Goal: Task Accomplishment & Management: Use online tool/utility

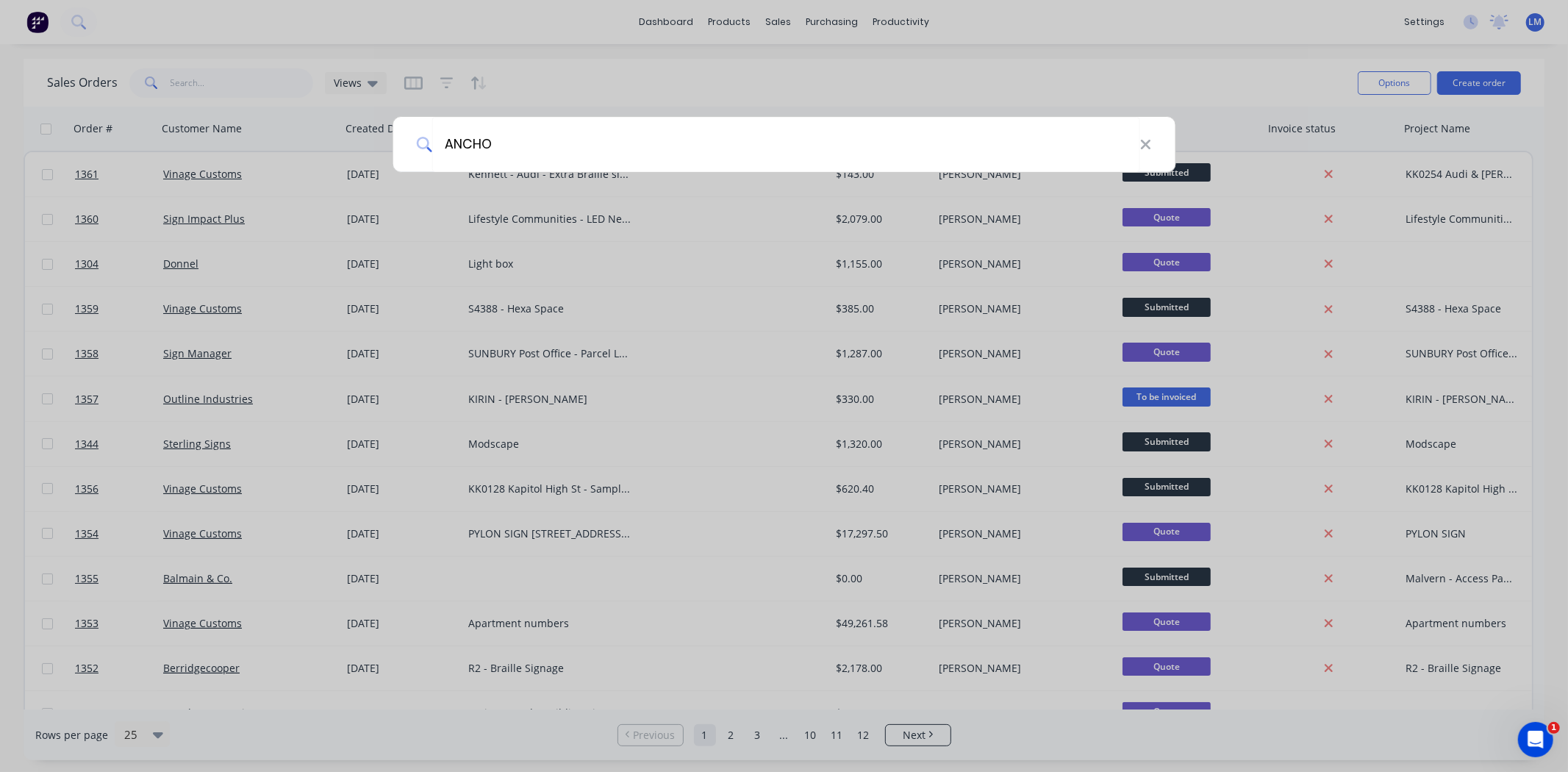
type input "ANCHO"
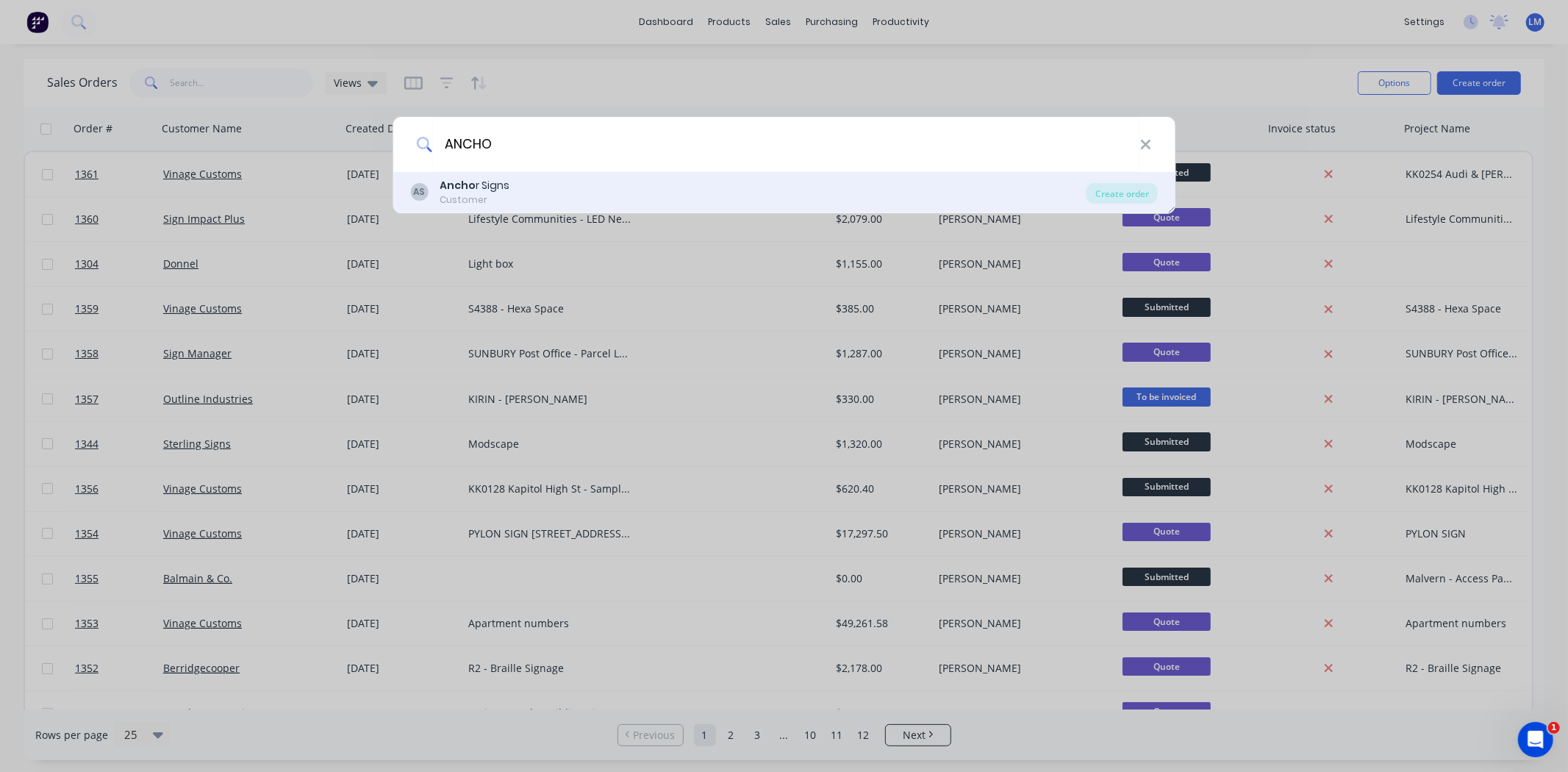
click at [554, 188] on div "AS Ancho r Signs Customer" at bounding box center [748, 192] width 676 height 28
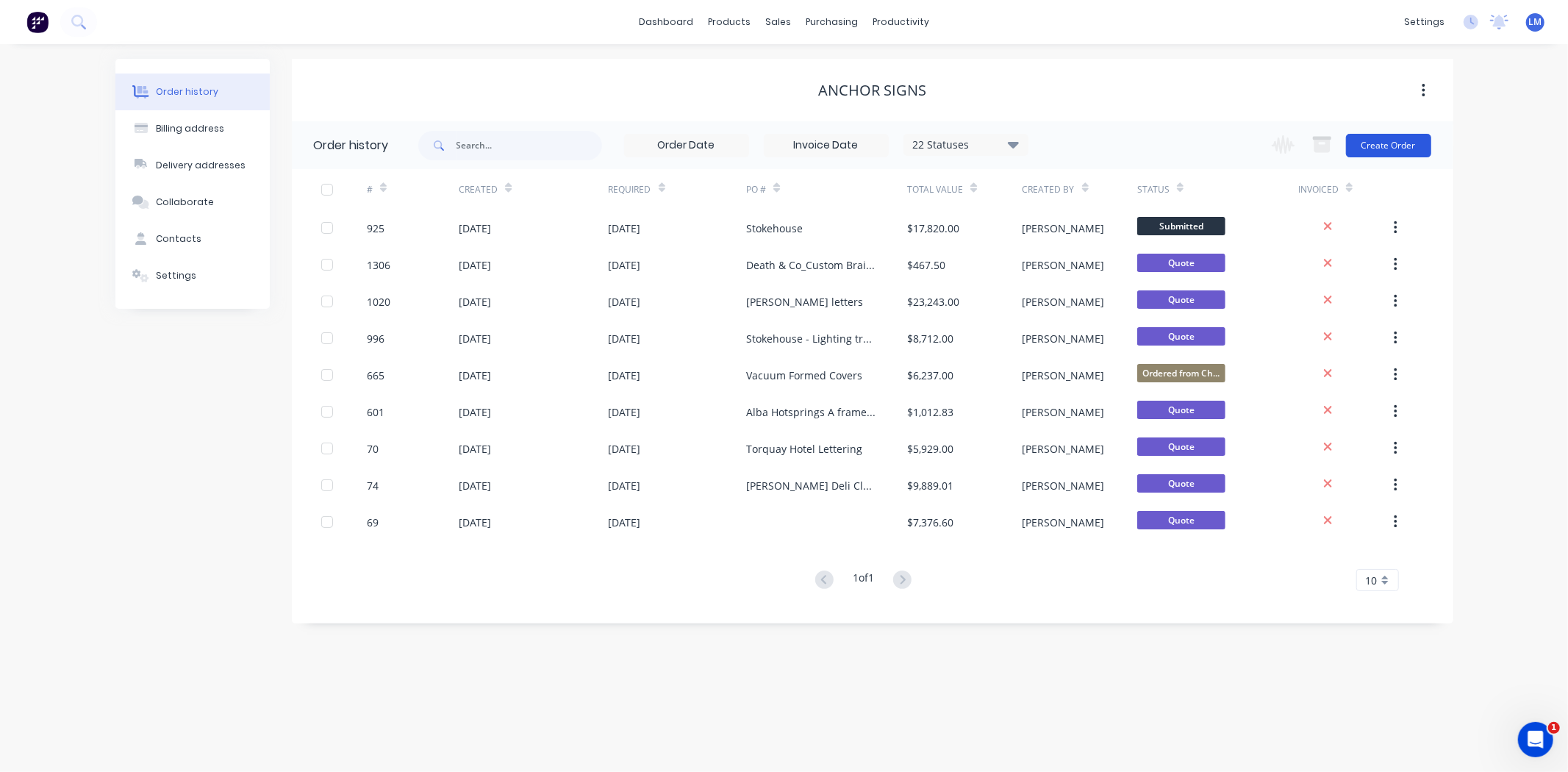
click at [1377, 149] on button "Create Order" at bounding box center [1389, 145] width 85 height 24
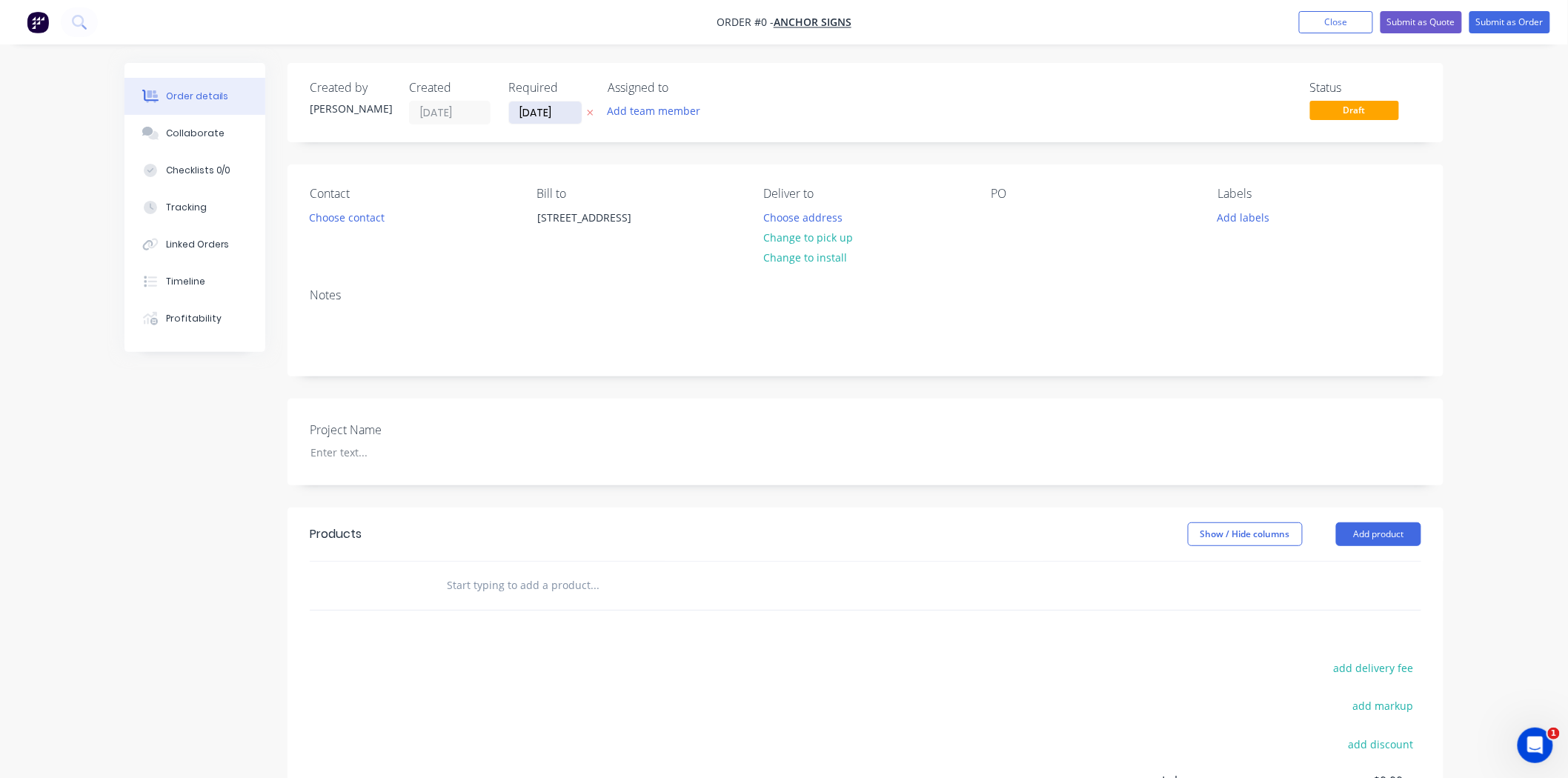
click at [552, 108] on input "[DATE]" at bounding box center [544, 113] width 72 height 22
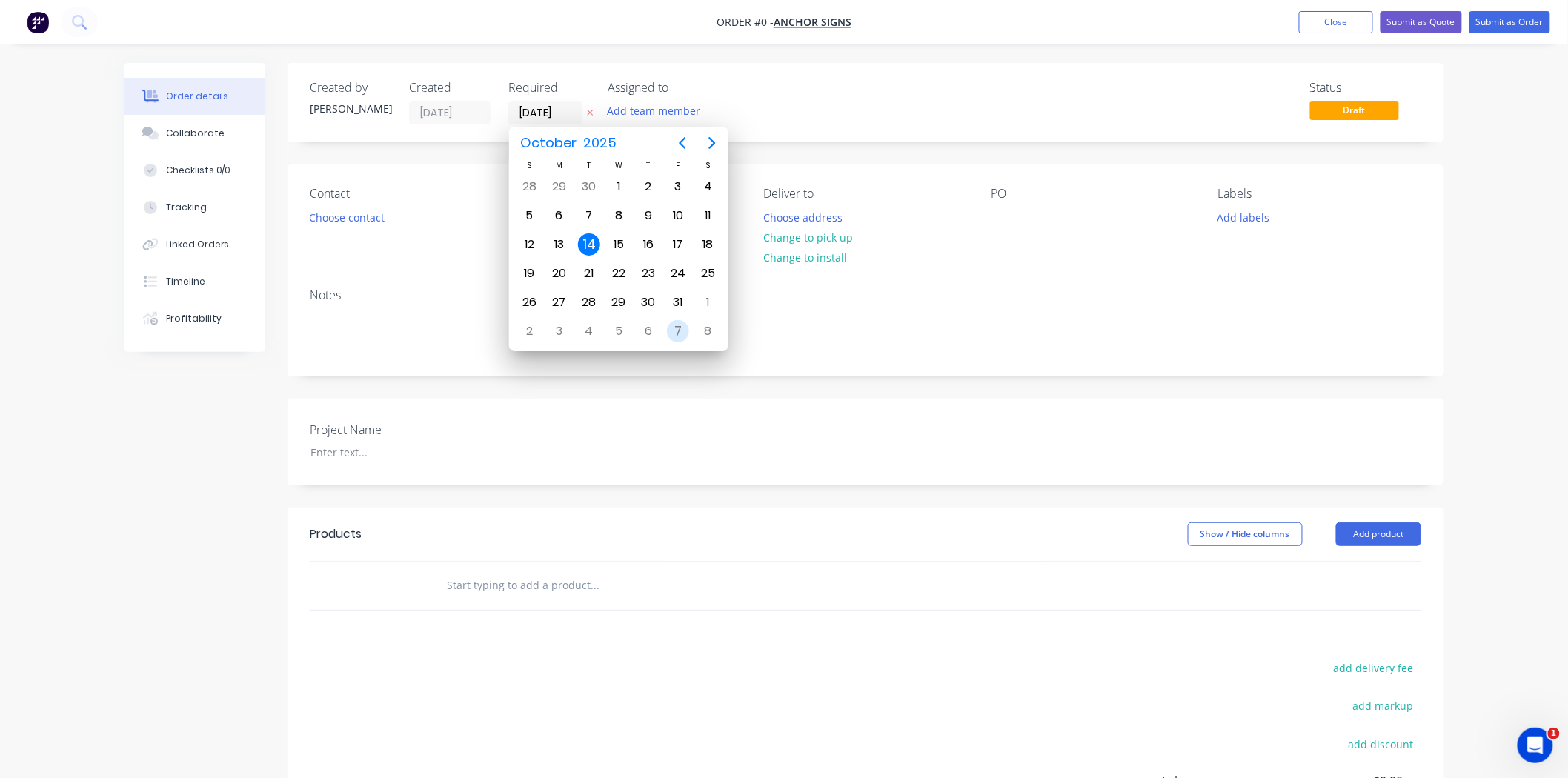
click at [678, 329] on div "7" at bounding box center [678, 331] width 22 height 22
type input "[DATE]"
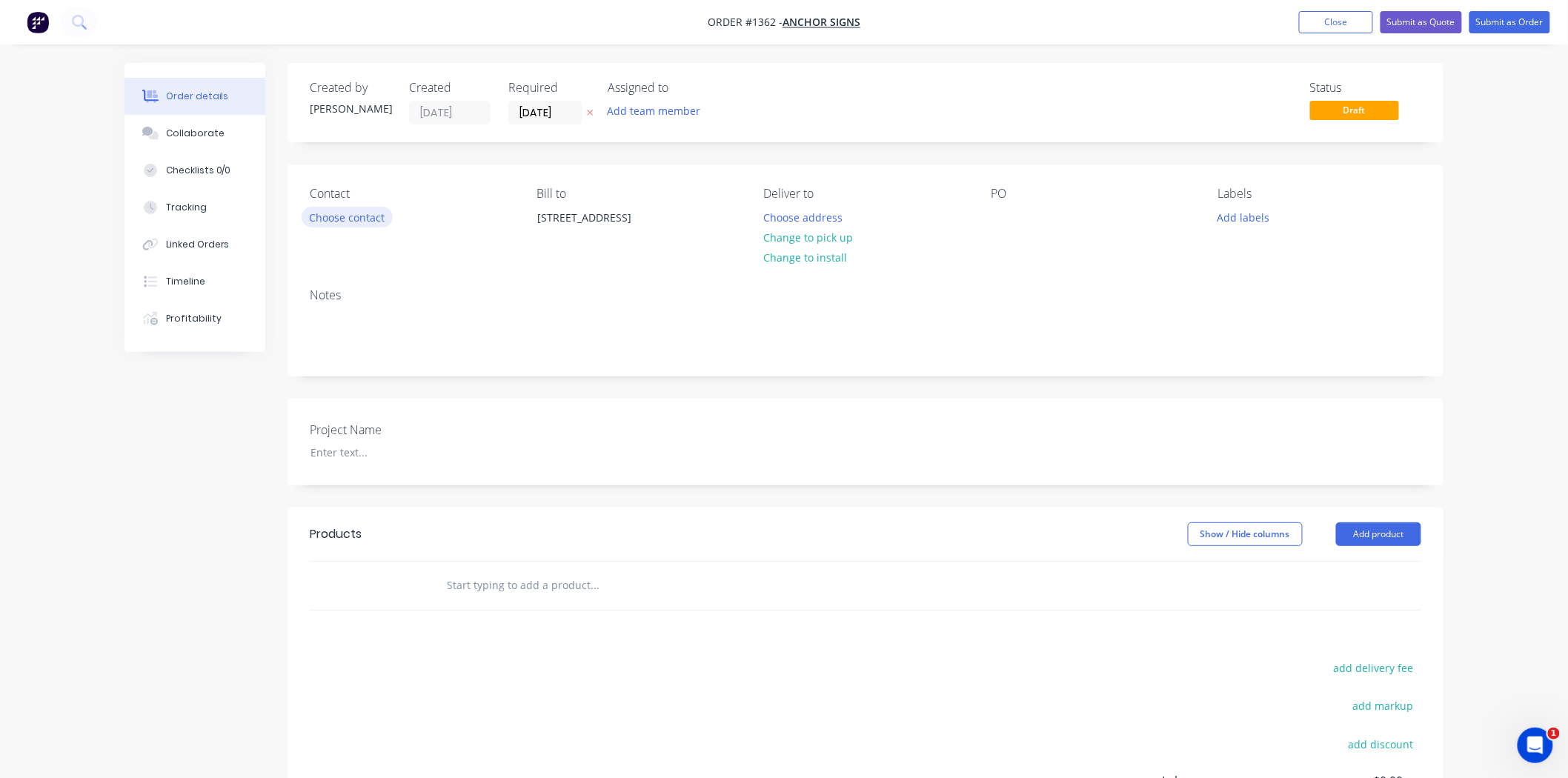
click at [363, 210] on button "Choose contact" at bounding box center [347, 217] width 91 height 20
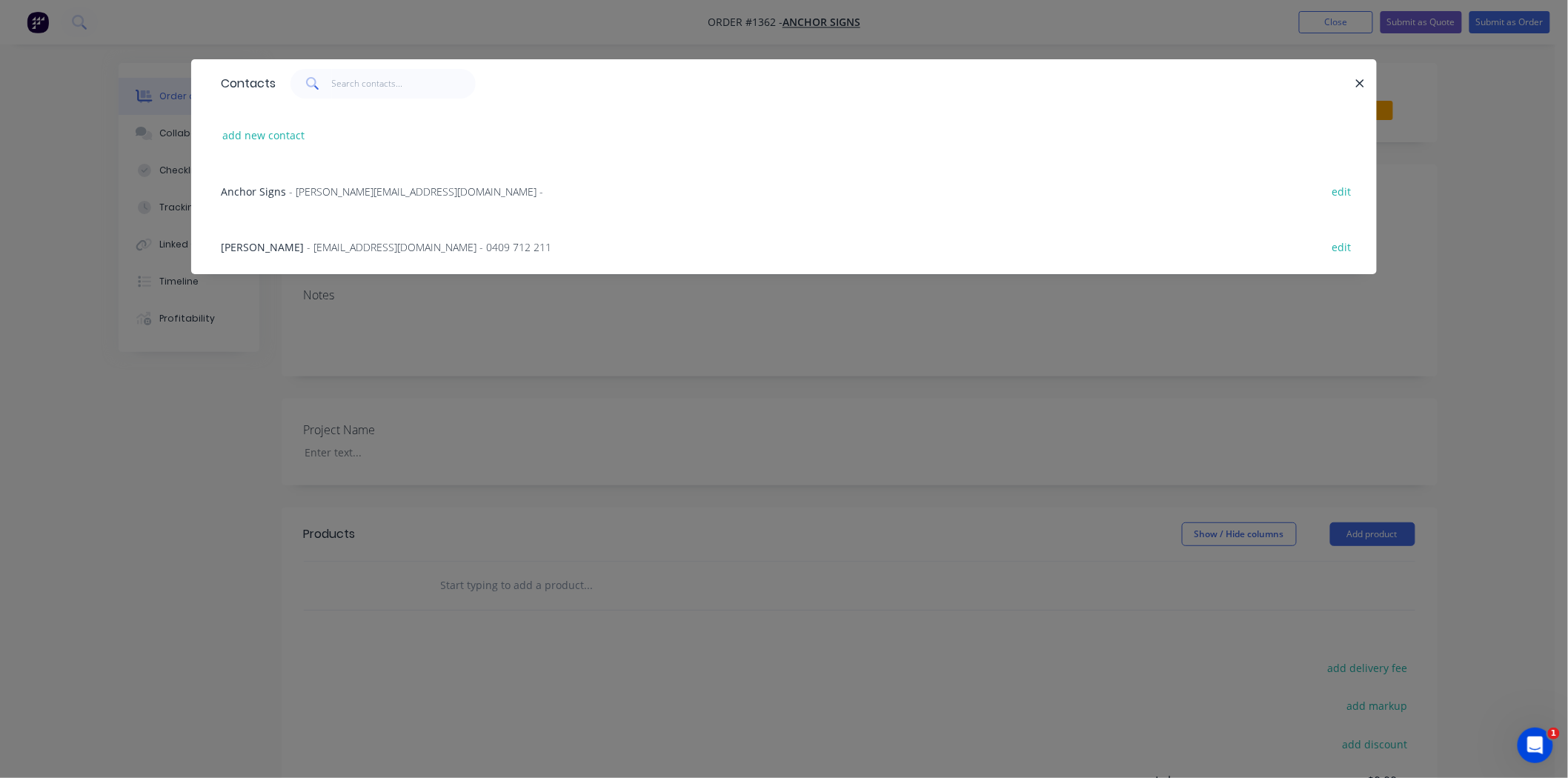
click at [342, 188] on span "- [PERSON_NAME][EMAIL_ADDRESS][DOMAIN_NAME] -" at bounding box center [415, 192] width 254 height 14
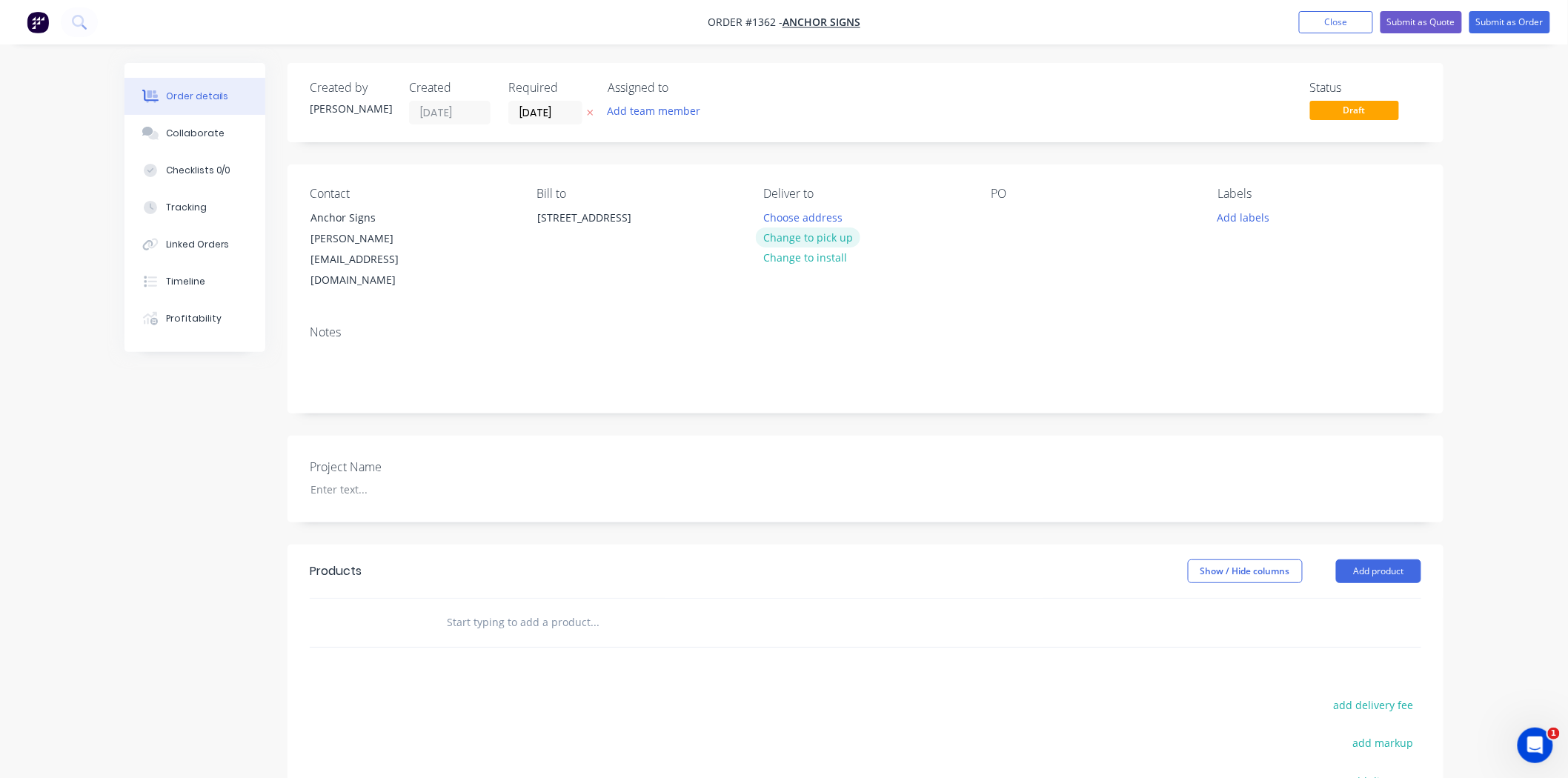
click at [822, 234] on button "Change to pick up" at bounding box center [808, 237] width 105 height 20
click at [1001, 217] on div at bounding box center [1003, 217] width 24 height 22
paste div
click at [997, 220] on div "Illuminated Tubes" at bounding box center [1047, 217] width 114 height 22
drag, startPoint x: 1102, startPoint y: 233, endPoint x: 973, endPoint y: 209, distance: 131.2
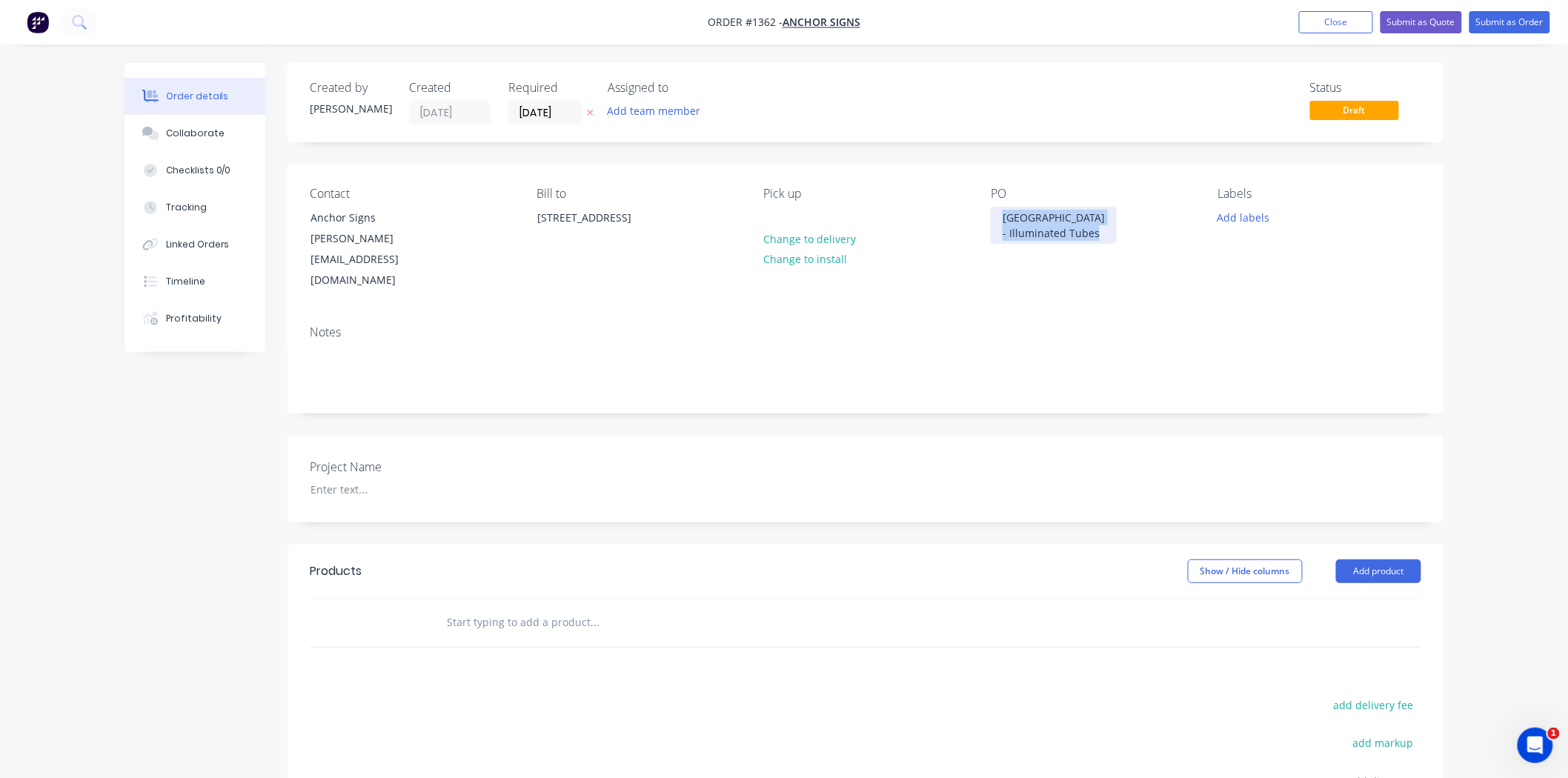
click at [973, 209] on div "Contact Anchor Signs [PERSON_NAME][EMAIL_ADDRESS][DOMAIN_NAME] Bill to [STREET_…" at bounding box center [865, 239] width 1156 height 149
copy div "TORQUAY HOTEL - Illuminated Tubes"
click at [346, 479] on div at bounding box center [392, 489] width 185 height 22
paste div
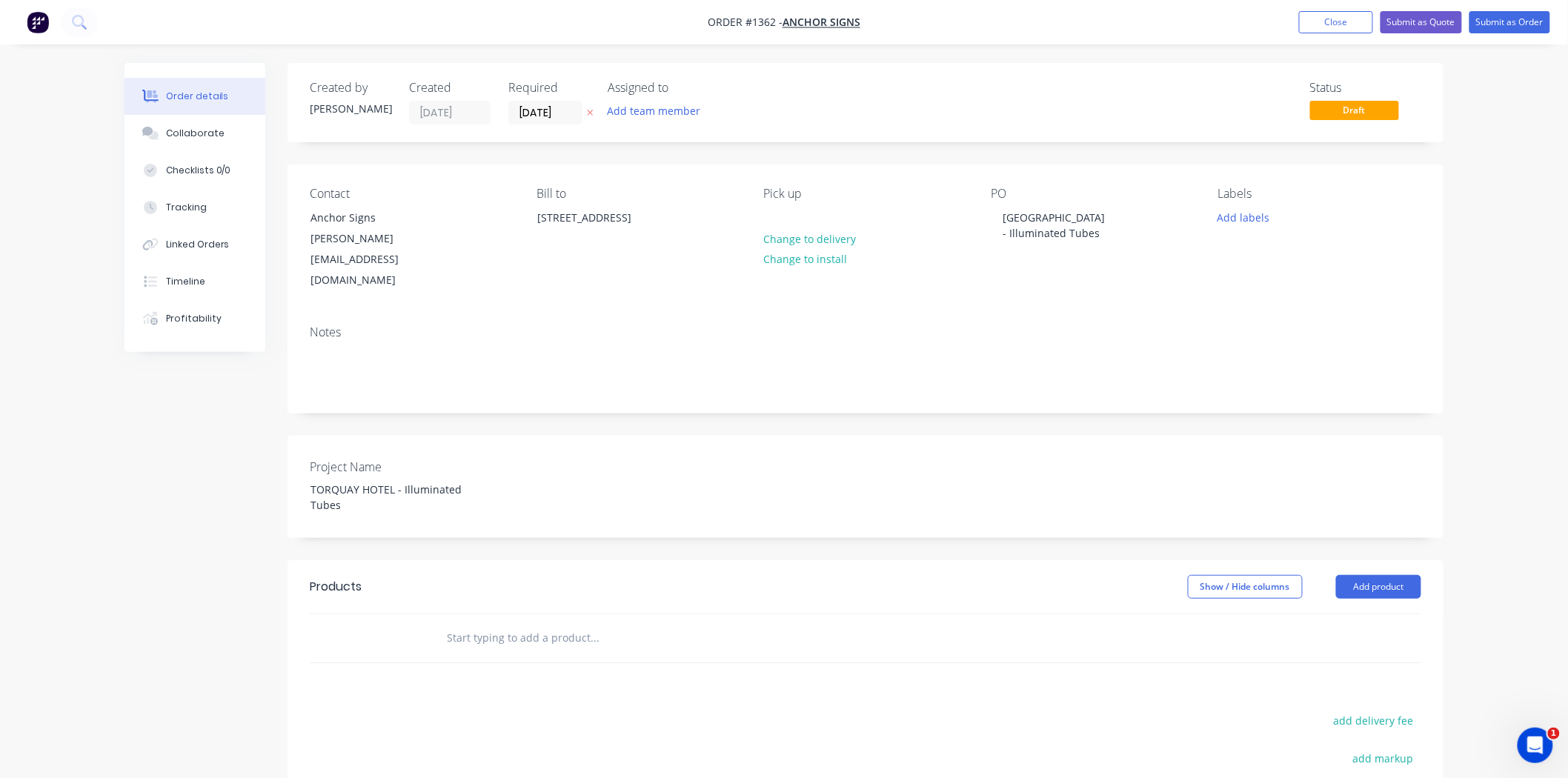
click at [528, 627] on div "Products Show / Hide columns Add product add delivery fee add markup add discou…" at bounding box center [865, 790] width 1156 height 459
click at [467, 624] on input "text" at bounding box center [594, 638] width 296 height 29
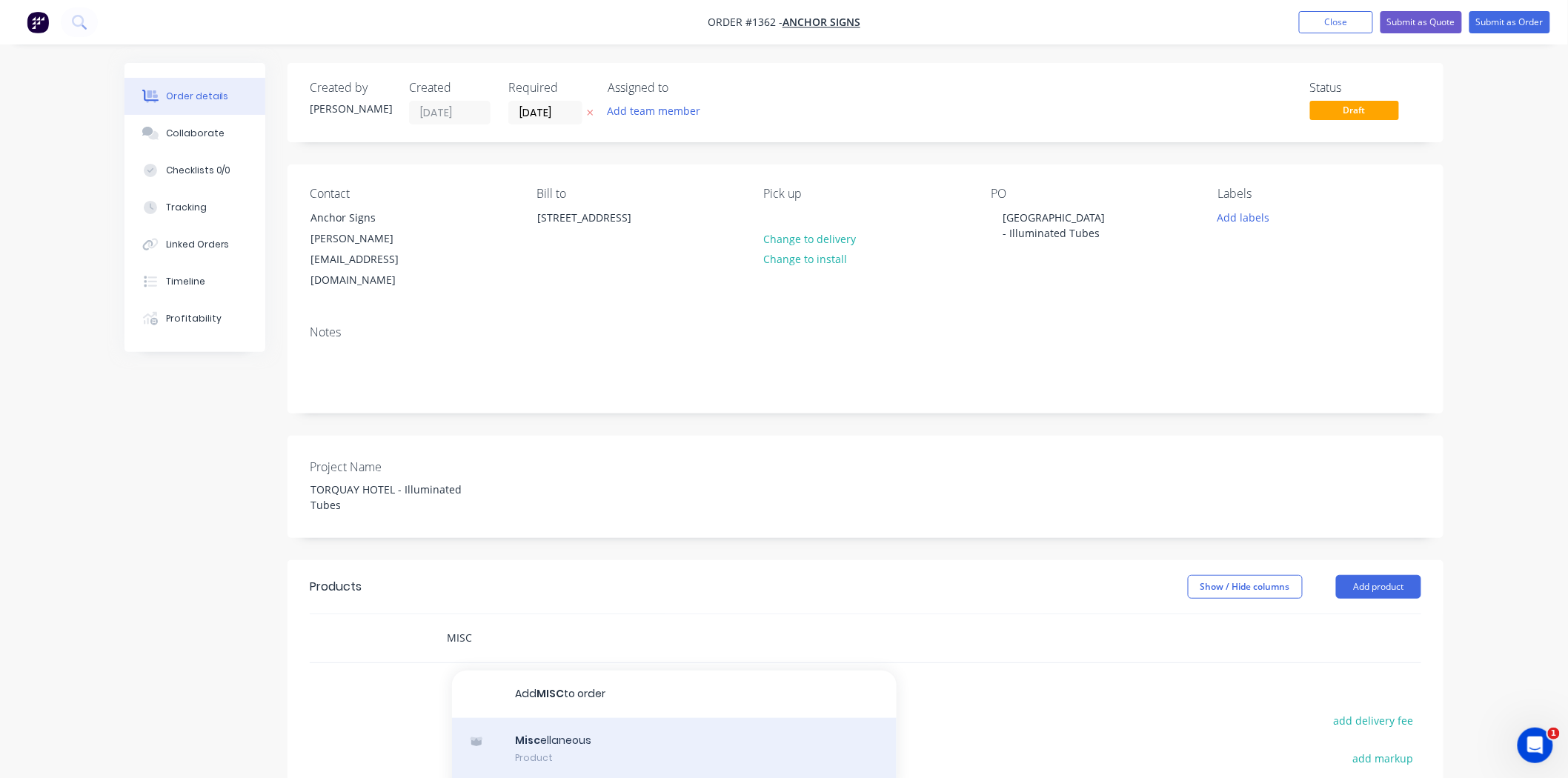
type input "MISC"
click at [585, 718] on div "Misc ellaneous Product" at bounding box center [674, 749] width 444 height 62
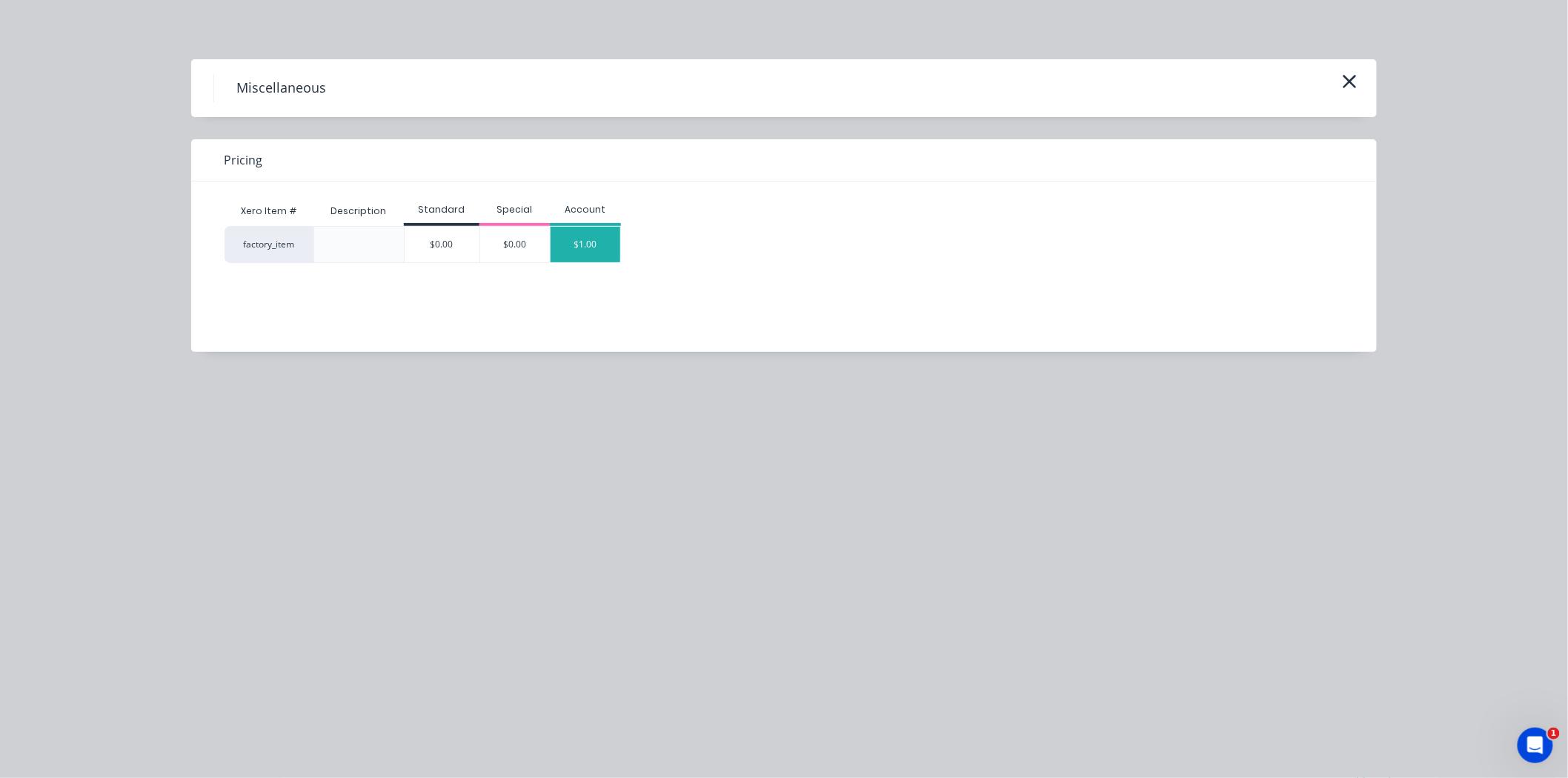
click at [593, 240] on div "$1.00" at bounding box center [585, 244] width 69 height 36
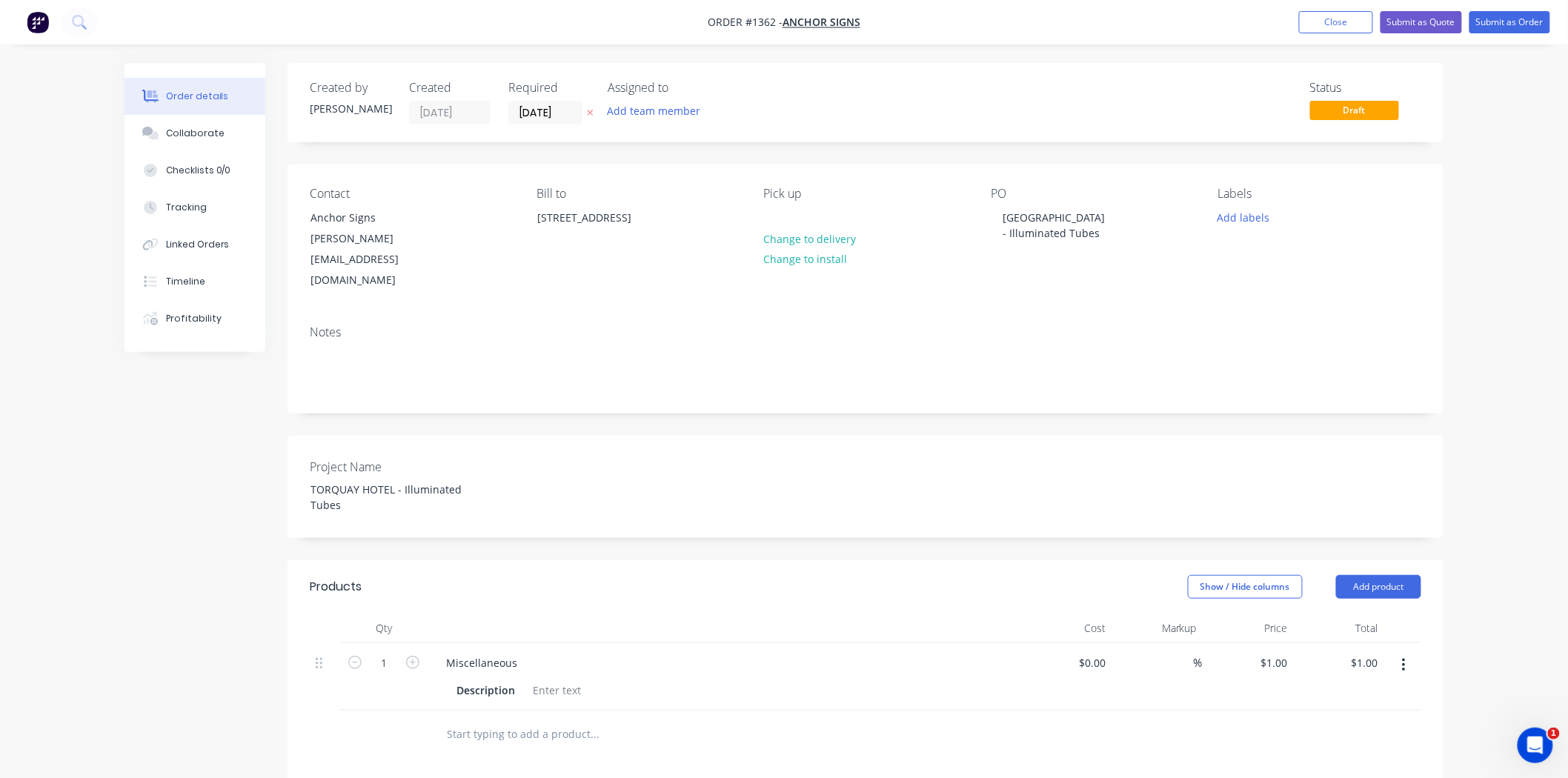
click at [531, 652] on div "Miscellaneous" at bounding box center [724, 663] width 581 height 22
drag, startPoint x: 520, startPoint y: 623, endPoint x: 431, endPoint y: 630, distance: 89.3
click at [431, 643] on div "Miscellaneous Description" at bounding box center [724, 677] width 593 height 68
click at [553, 680] on div at bounding box center [556, 690] width 60 height 22
paste div
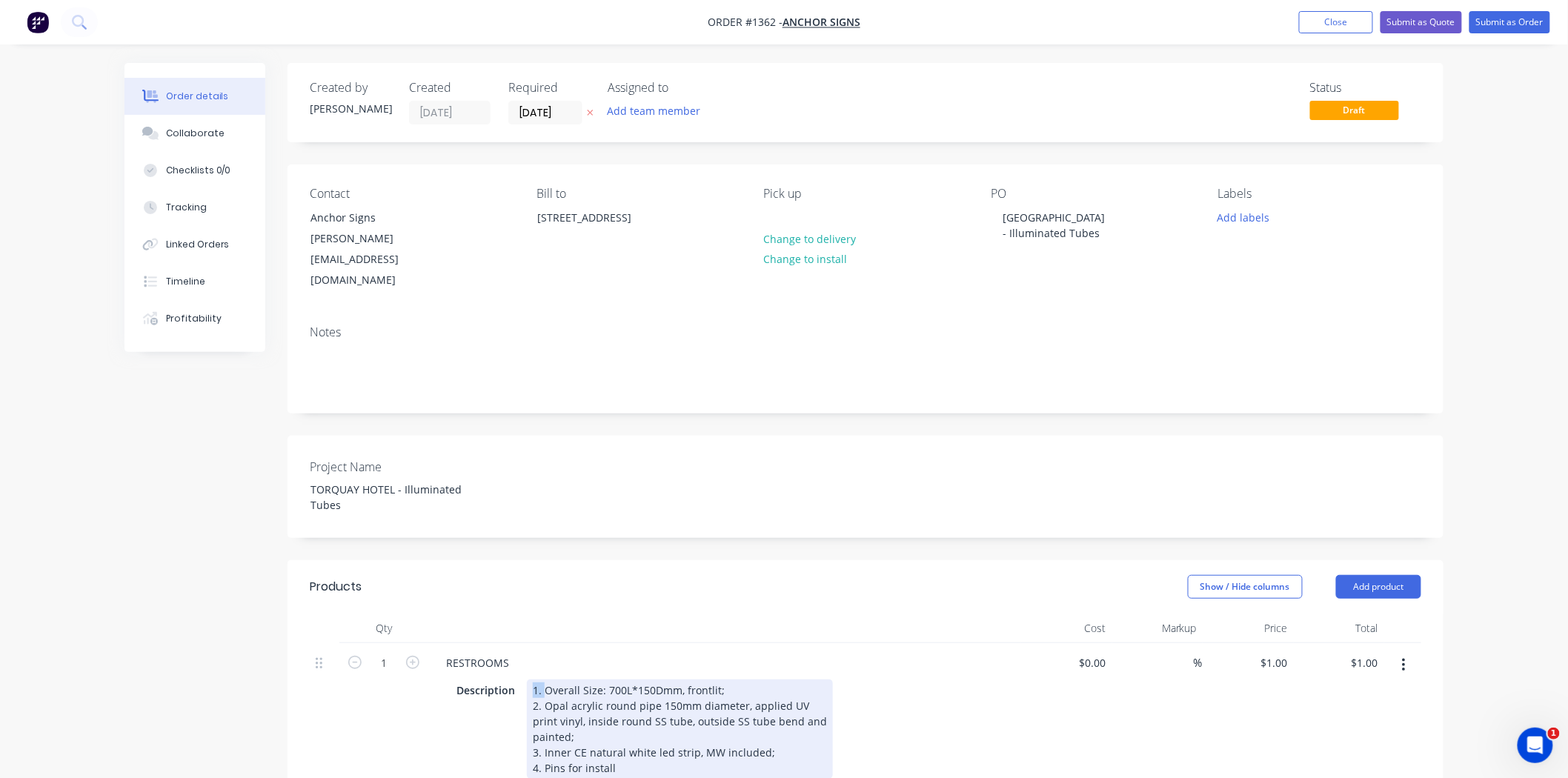
drag, startPoint x: 530, startPoint y: 650, endPoint x: 545, endPoint y: 651, distance: 15.0
click at [545, 680] on div "1. Overall Size: 700L*150Dmm, frontlit; 2. Opal acrylic round pipe 150mm diamet…" at bounding box center [680, 729] width 306 height 100
drag, startPoint x: 544, startPoint y: 663, endPoint x: 534, endPoint y: 669, distance: 11.7
click at [534, 698] on div "2. Opal acrylic round pipe 150mm diameter, applied UV" at bounding box center [680, 706] width 294 height 16
click at [790, 698] on div "Opal acrylic round pipe 150mm diameter, applied UV" at bounding box center [680, 706] width 294 height 16
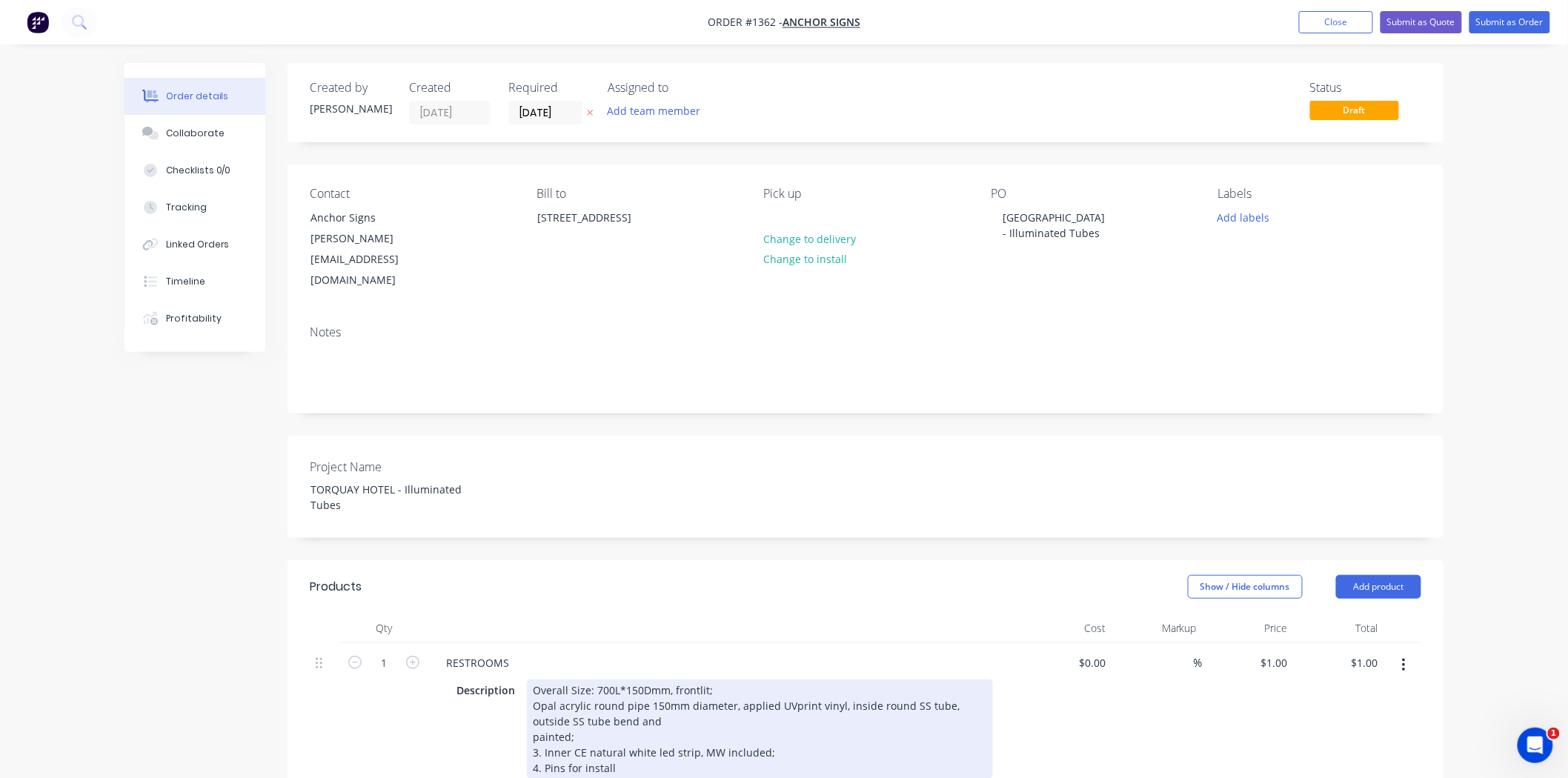
click at [650, 698] on div "Opal acrylic round pipe 150mm diameter, applied UV print vinyl, inside round SS…" at bounding box center [759, 713] width 454 height 31
click at [532, 729] on div "3. Inner CE natural white led strip, MW included;" at bounding box center [759, 737] width 454 height 16
drag, startPoint x: 541, startPoint y: 717, endPoint x: 530, endPoint y: 717, distance: 11.0
click at [530, 717] on div "Overall Size: 700L*150Dmm, frontlit; Opal acrylic round pipe 150mm diameter, ap…" at bounding box center [759, 721] width 466 height 84
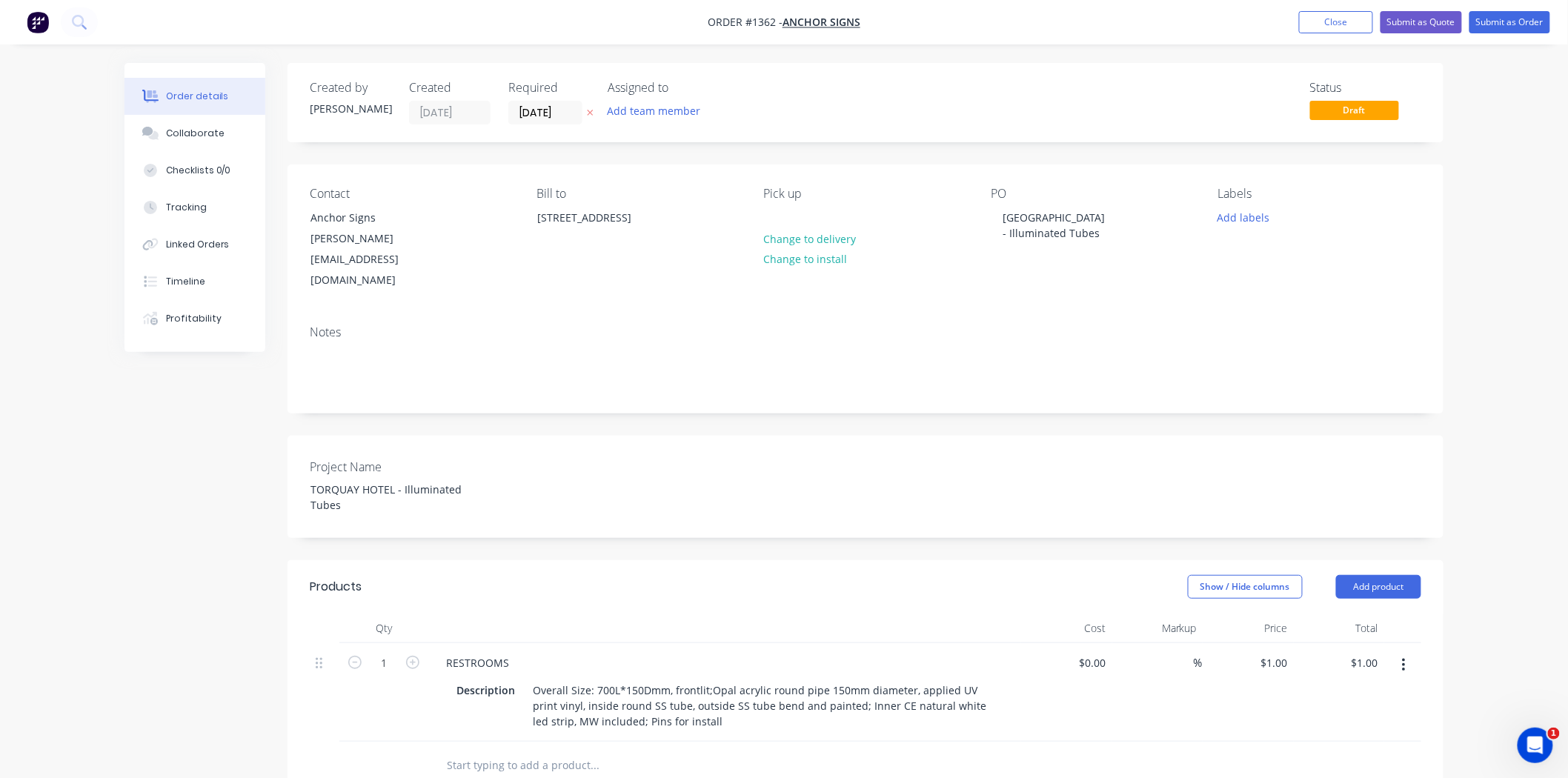
click at [657, 753] on div at bounding box center [695, 766] width 533 height 49
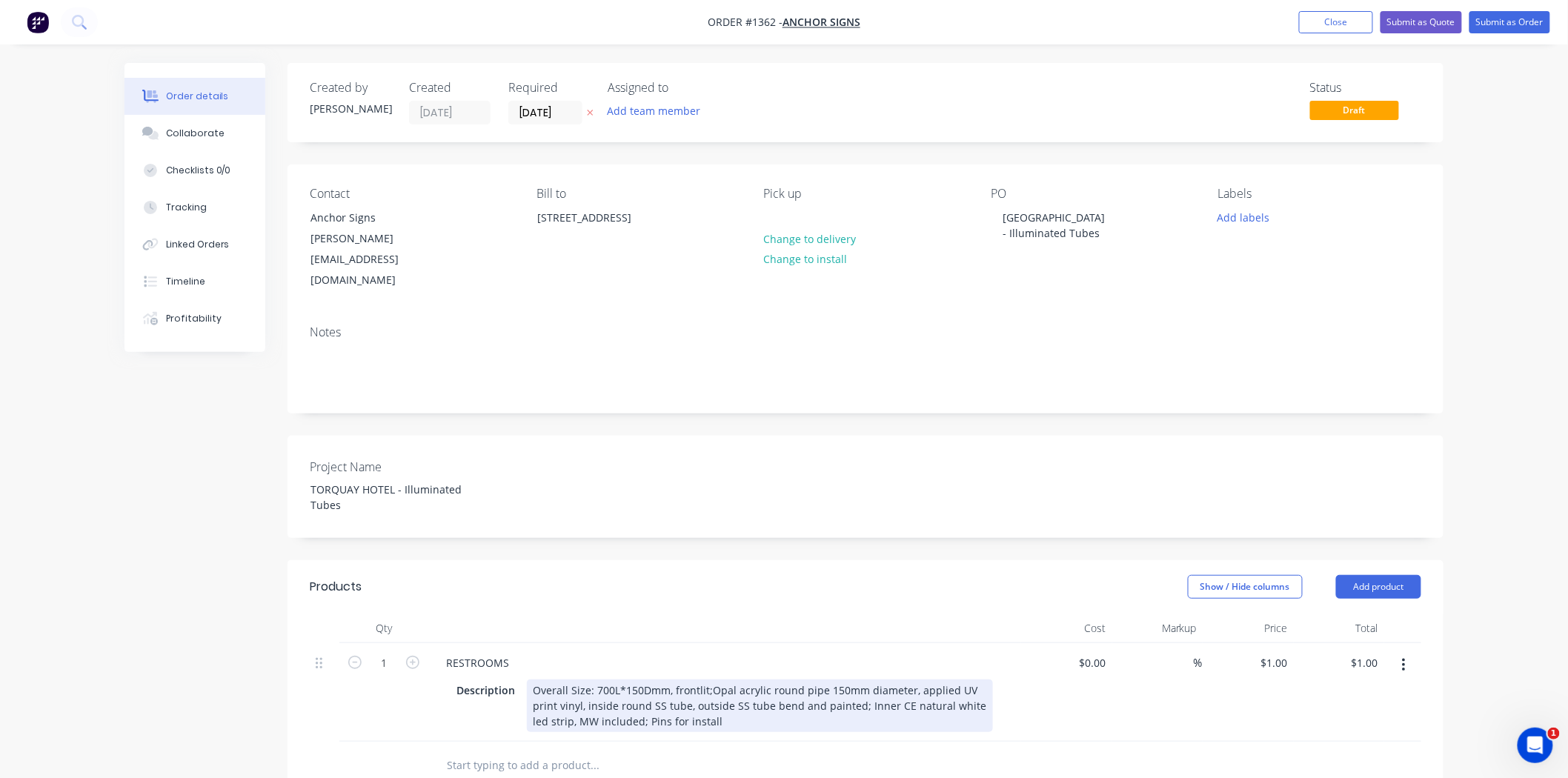
click at [707, 680] on div "Overall Size: 700L*150Dmm, frontlit;Opal acrylic round pipe 150mm diameter, app…" at bounding box center [759, 706] width 466 height 53
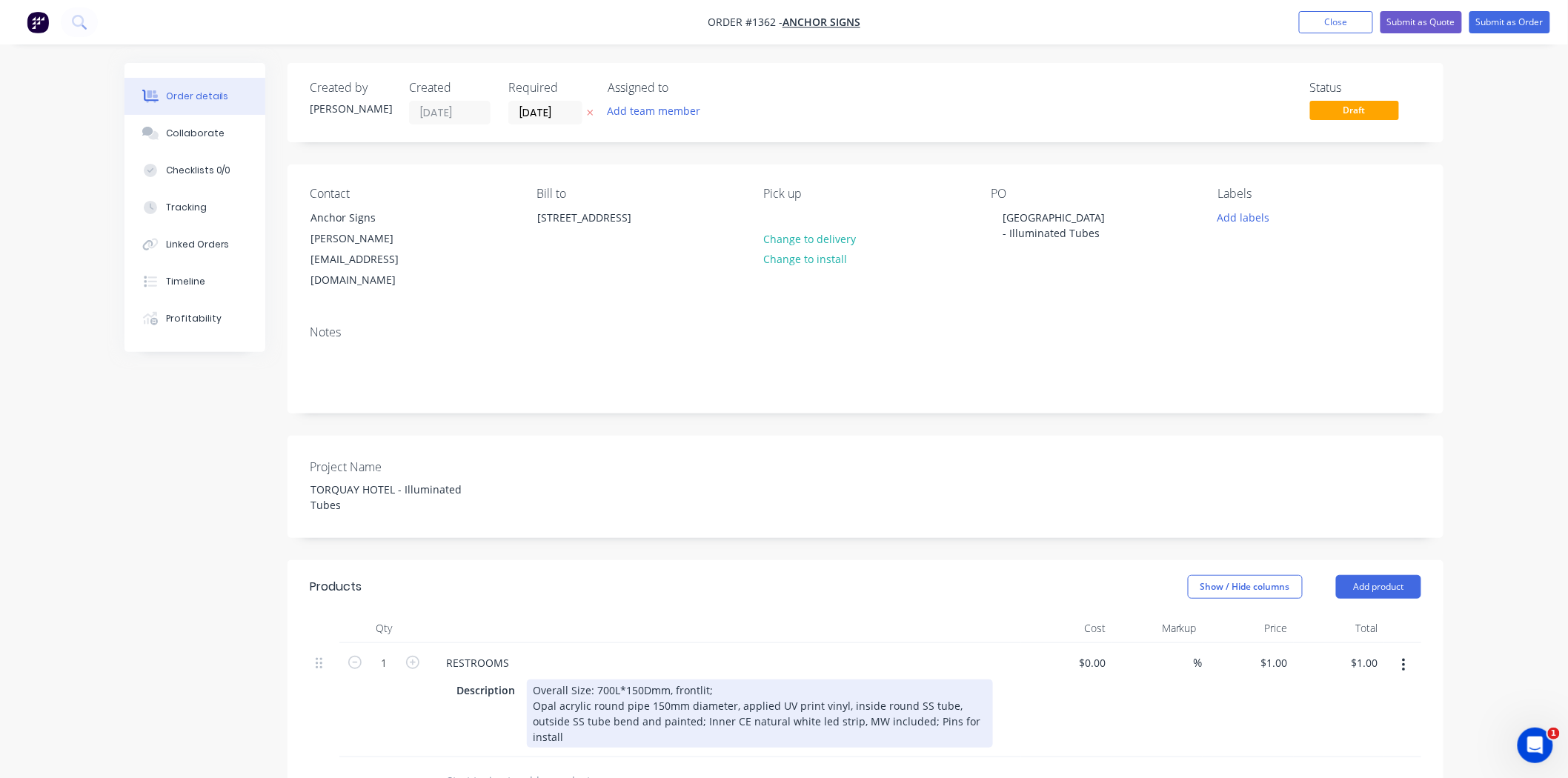
click at [660, 684] on div "Overall Size: 700L*150Dmm, frontlit; Opal acrylic round pipe 150mm diameter, ap…" at bounding box center [759, 714] width 466 height 68
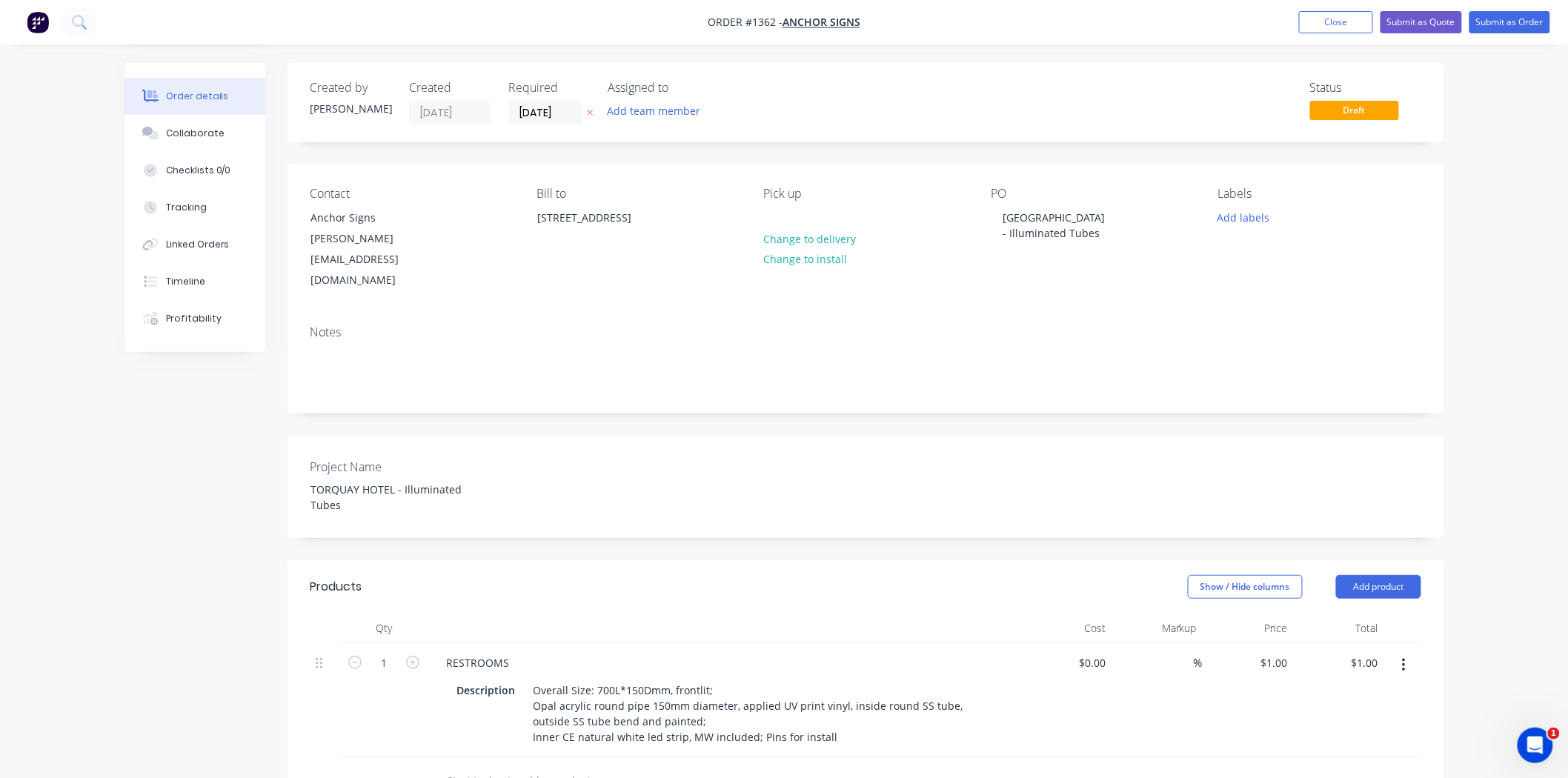
click at [734, 766] on input "text" at bounding box center [594, 780] width 296 height 29
click at [1184, 652] on input at bounding box center [1184, 663] width 17 height 22
type input "55"
type input "$0.00"
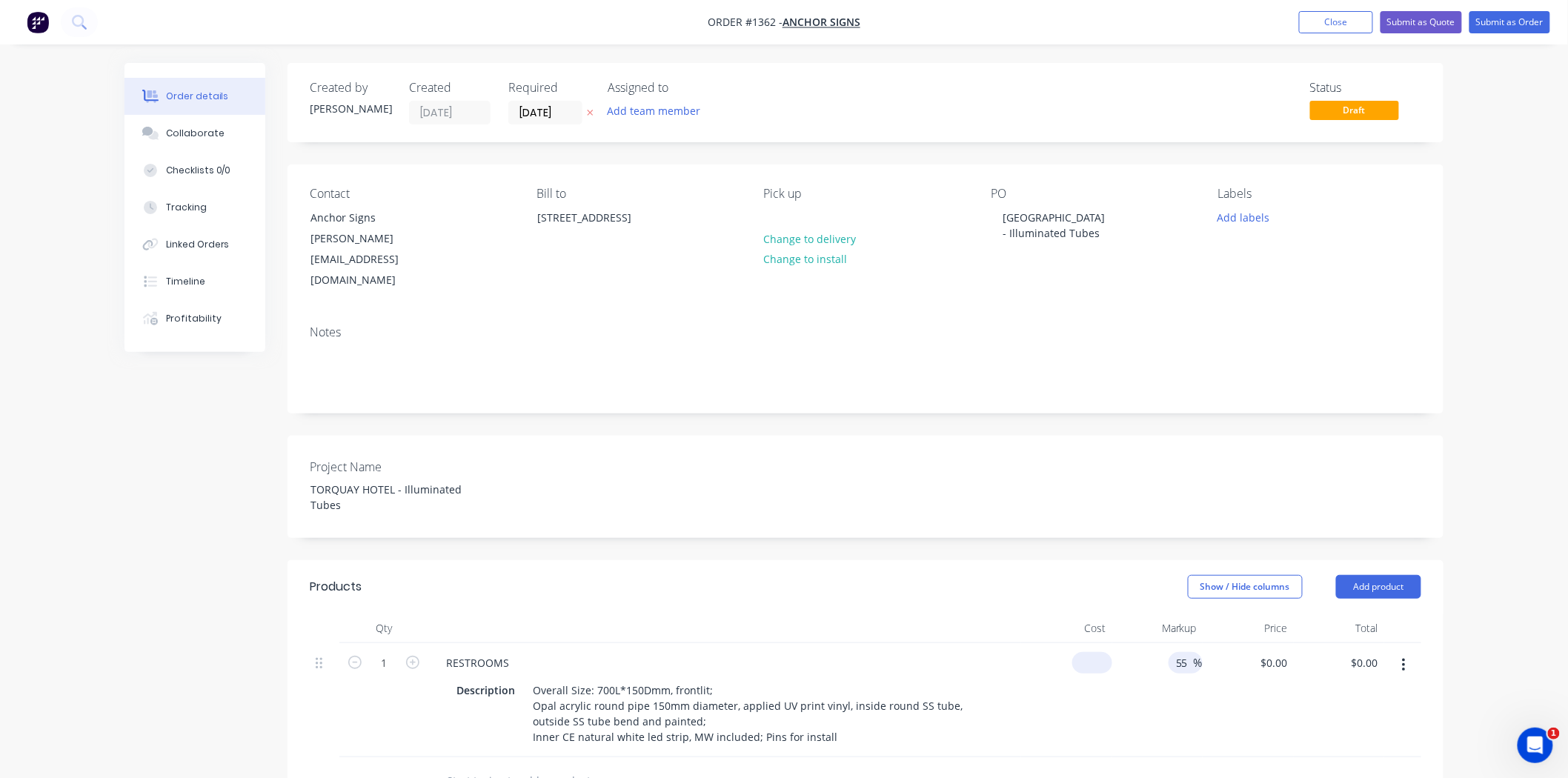
click at [1092, 652] on div "$0.00" at bounding box center [1092, 663] width 40 height 22
type input "$780.00"
type input "$1,209.00"
click at [1130, 694] on div "55 55 %" at bounding box center [1157, 700] width 91 height 114
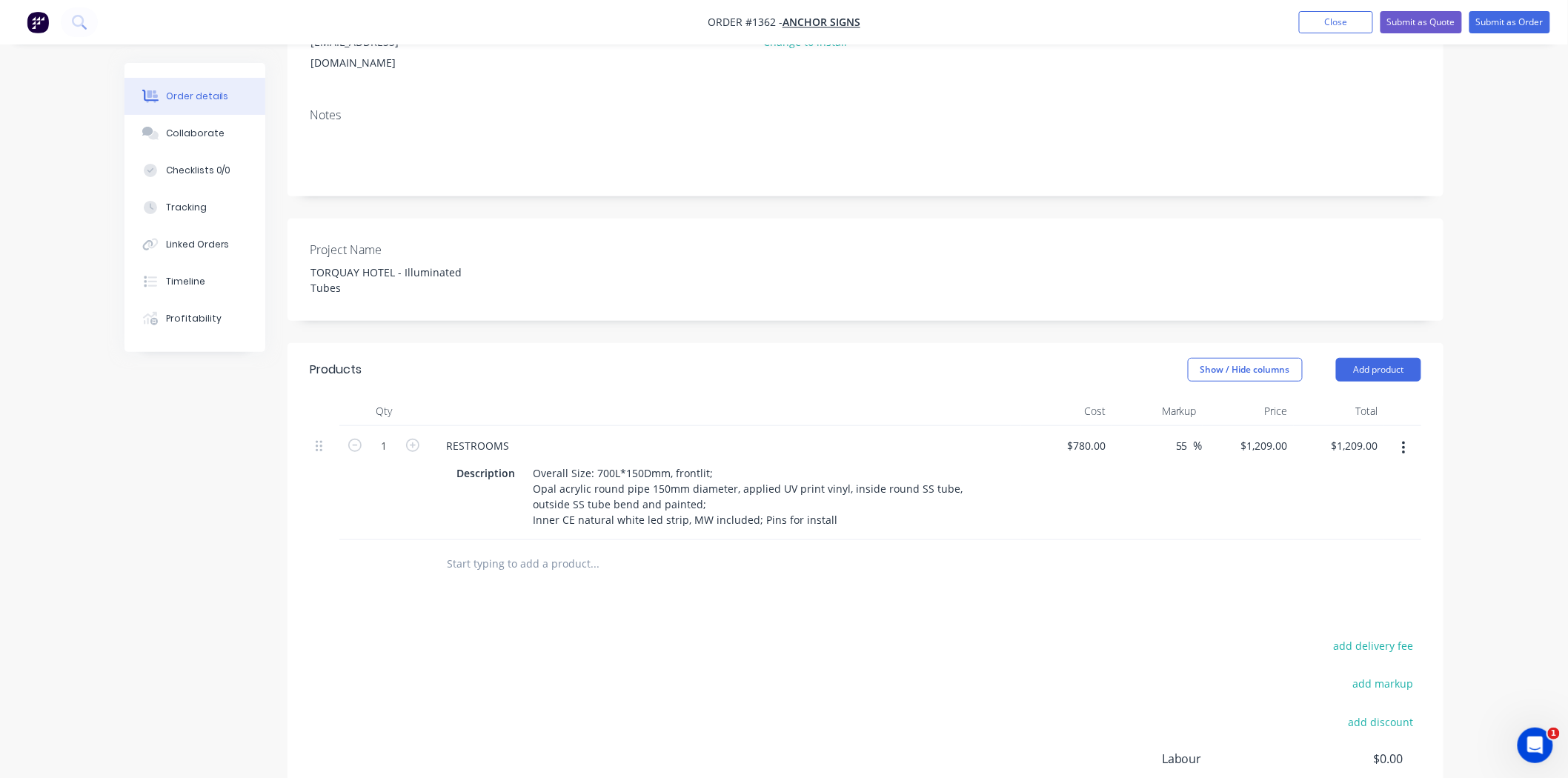
scroll to position [329, 0]
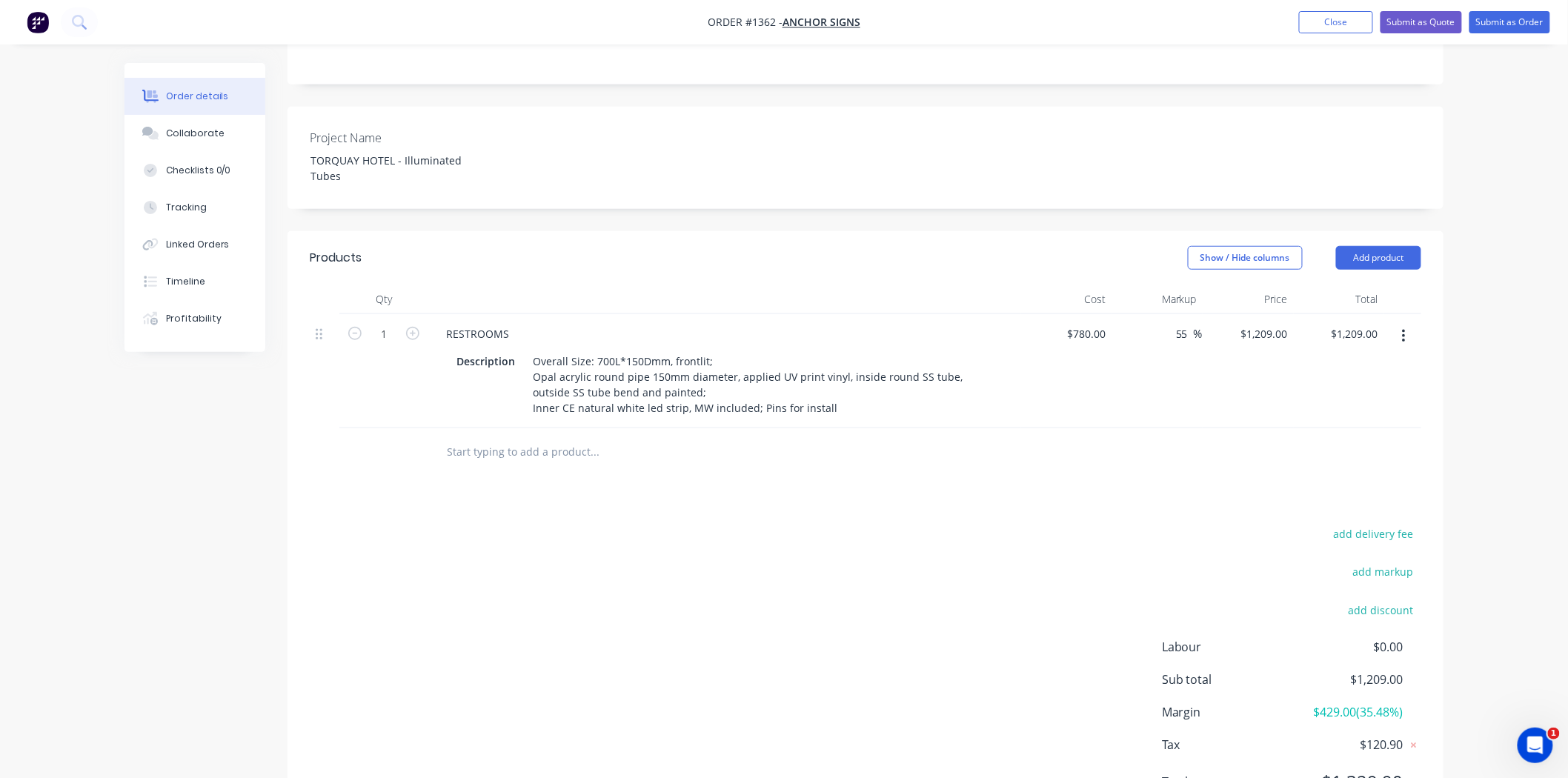
click at [1406, 323] on button "button" at bounding box center [1404, 337] width 35 height 27
click at [1358, 394] on div "Duplicate" at bounding box center [1350, 405] width 114 height 22
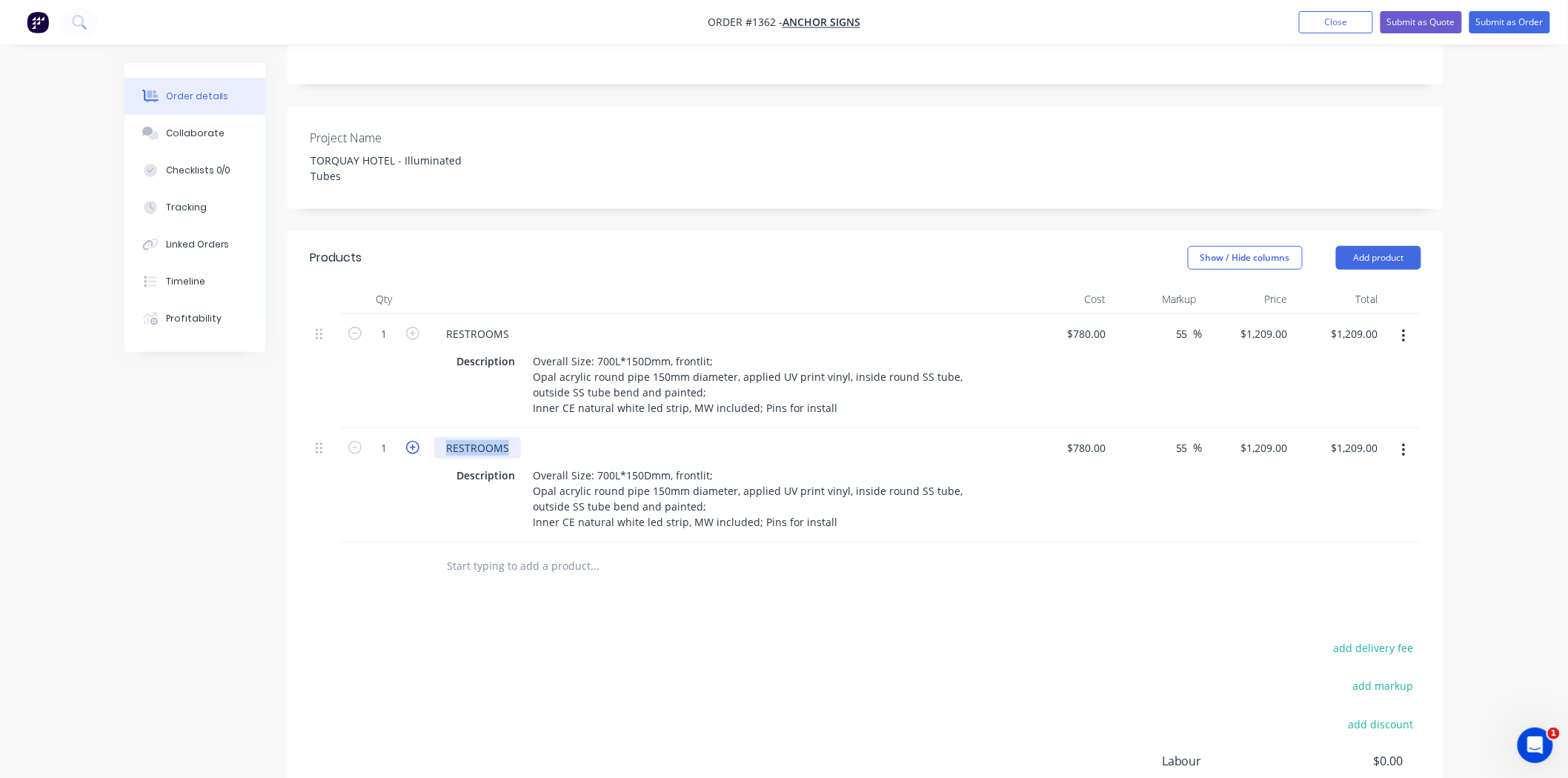
drag, startPoint x: 513, startPoint y: 403, endPoint x: 415, endPoint y: 403, distance: 98.0
click at [418, 428] on div "1 RESTROOMS Description Overall Size: 700L*150Dmm, frontlit; Opal acrylic round…" at bounding box center [865, 485] width 1111 height 114
click at [665, 562] on div "Products Show / Hide columns Add product Qty Cost Markup Price Total 1 RESTROOM…" at bounding box center [865, 588] width 1156 height 715
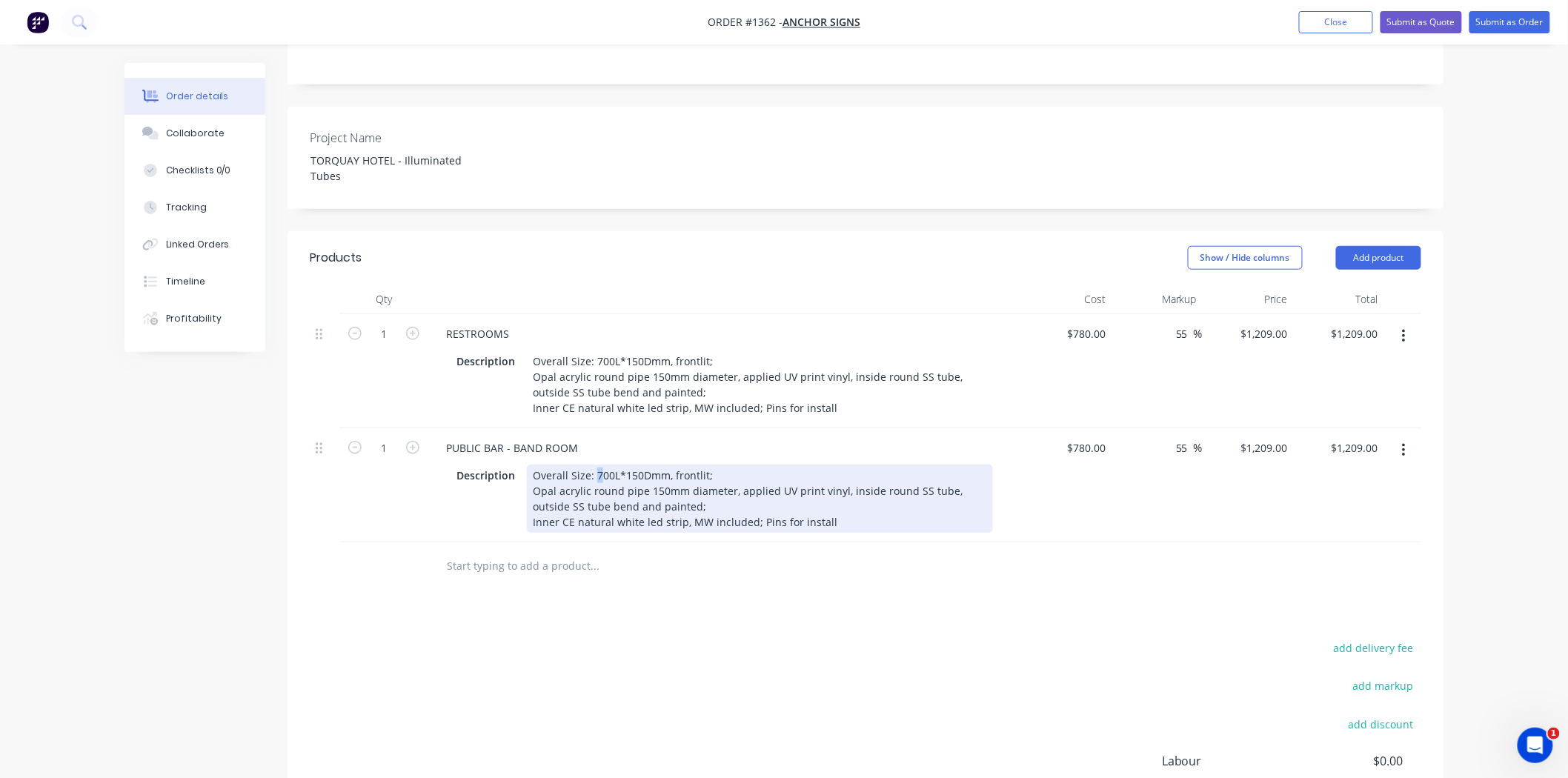
click at [597, 465] on div "Overall Size: 700L*150Dmm, frontlit; Opal acrylic round pipe 150mm diameter, ap…" at bounding box center [759, 499] width 466 height 68
click at [723, 465] on div "Overall Size: 600L*150Dmm, frontlit; Opal acrylic round pipe 150mm diameter, ap…" at bounding box center [759, 499] width 466 height 68
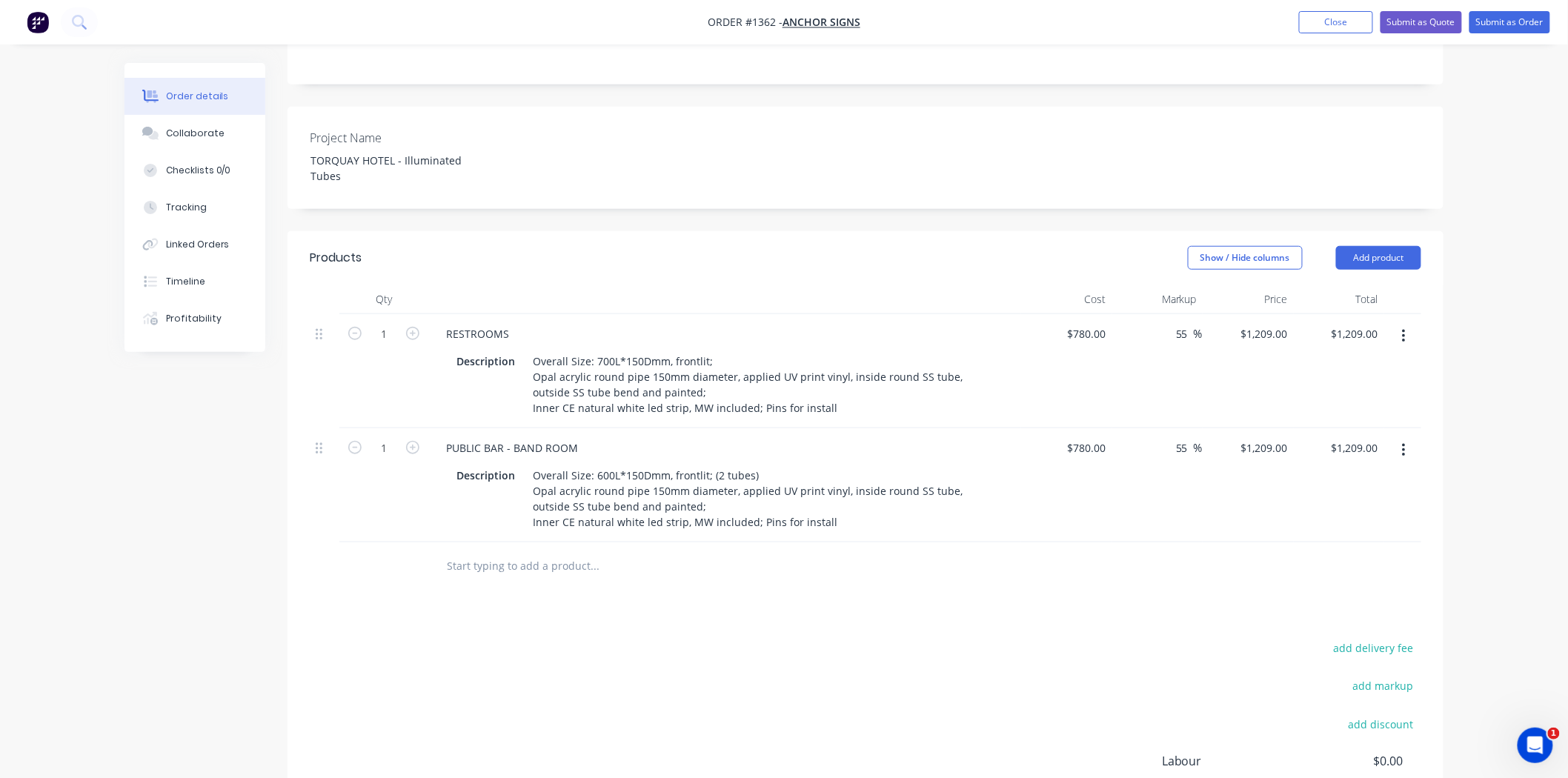
click at [938, 638] on div "add delivery fee add markup add discount Labour $0.00 Sub total $2,418.00 Margi…" at bounding box center [865, 780] width 1111 height 286
click at [1092, 437] on input "780" at bounding box center [1089, 448] width 46 height 22
type input "$1,160.00"
type input "$1,798.00"
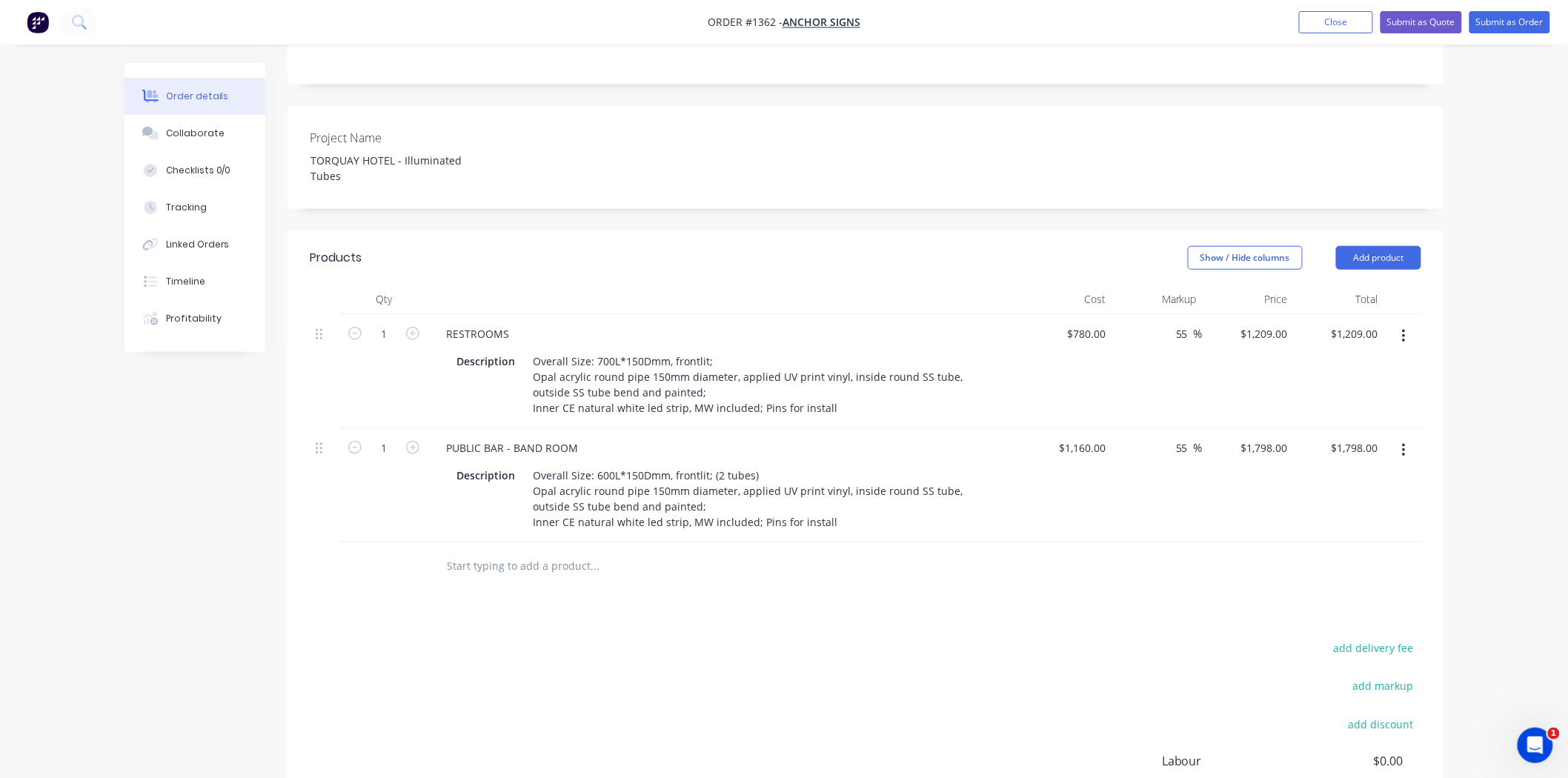
click at [1085, 638] on div "add delivery fee add markup add discount Labour $0.00 Sub total $3,007.00 Margi…" at bounding box center [865, 780] width 1111 height 286
click at [1406, 323] on button "button" at bounding box center [1404, 337] width 35 height 27
click at [1376, 394] on div "Duplicate" at bounding box center [1350, 405] width 114 height 22
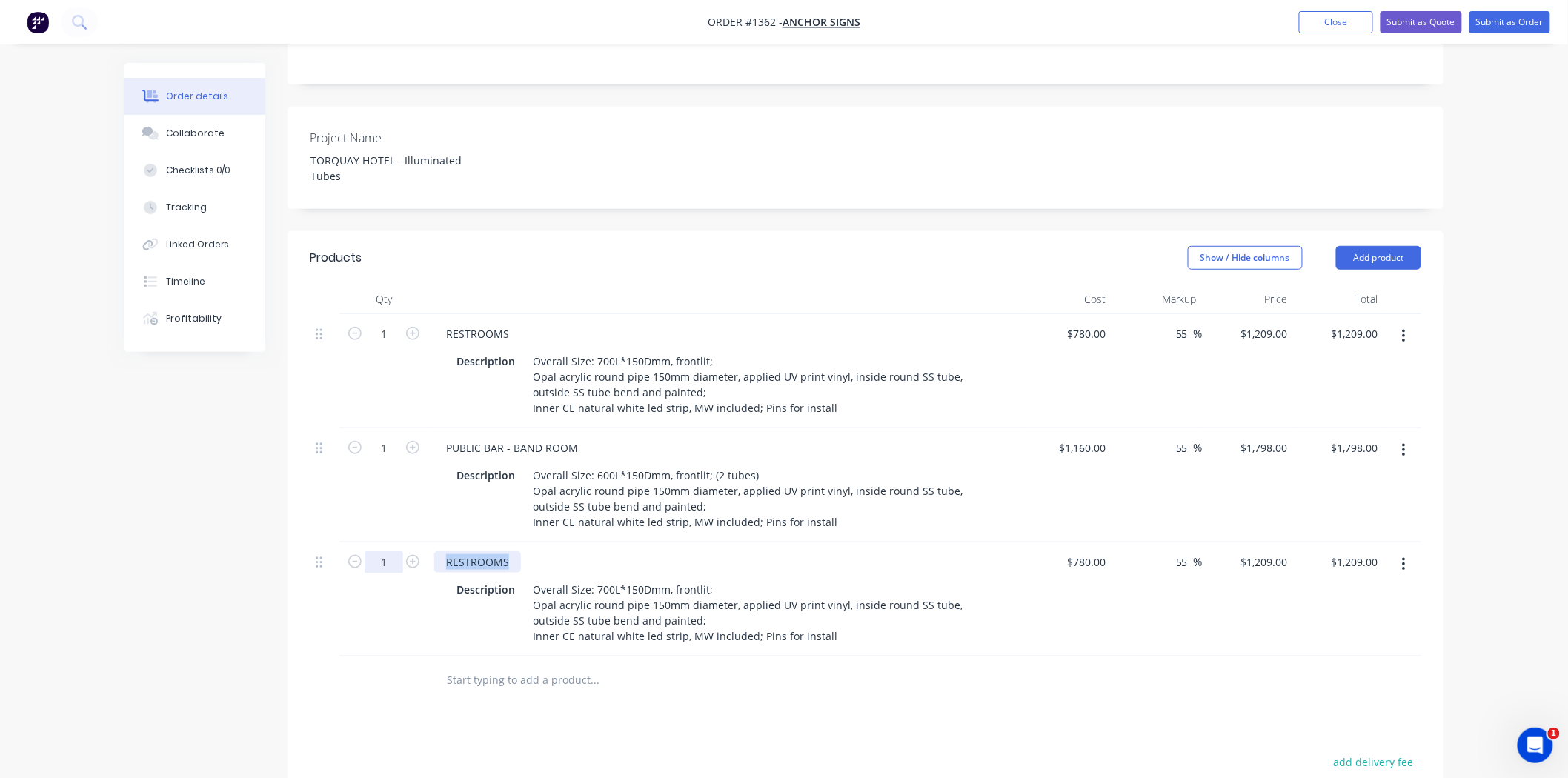
drag, startPoint x: 508, startPoint y: 522, endPoint x: 400, endPoint y: 514, distance: 108.3
click at [404, 542] on div "1 RESTROOMS Description Overall Size: 700L*150Dmm, frontlit; Opal acrylic round…" at bounding box center [865, 599] width 1111 height 114
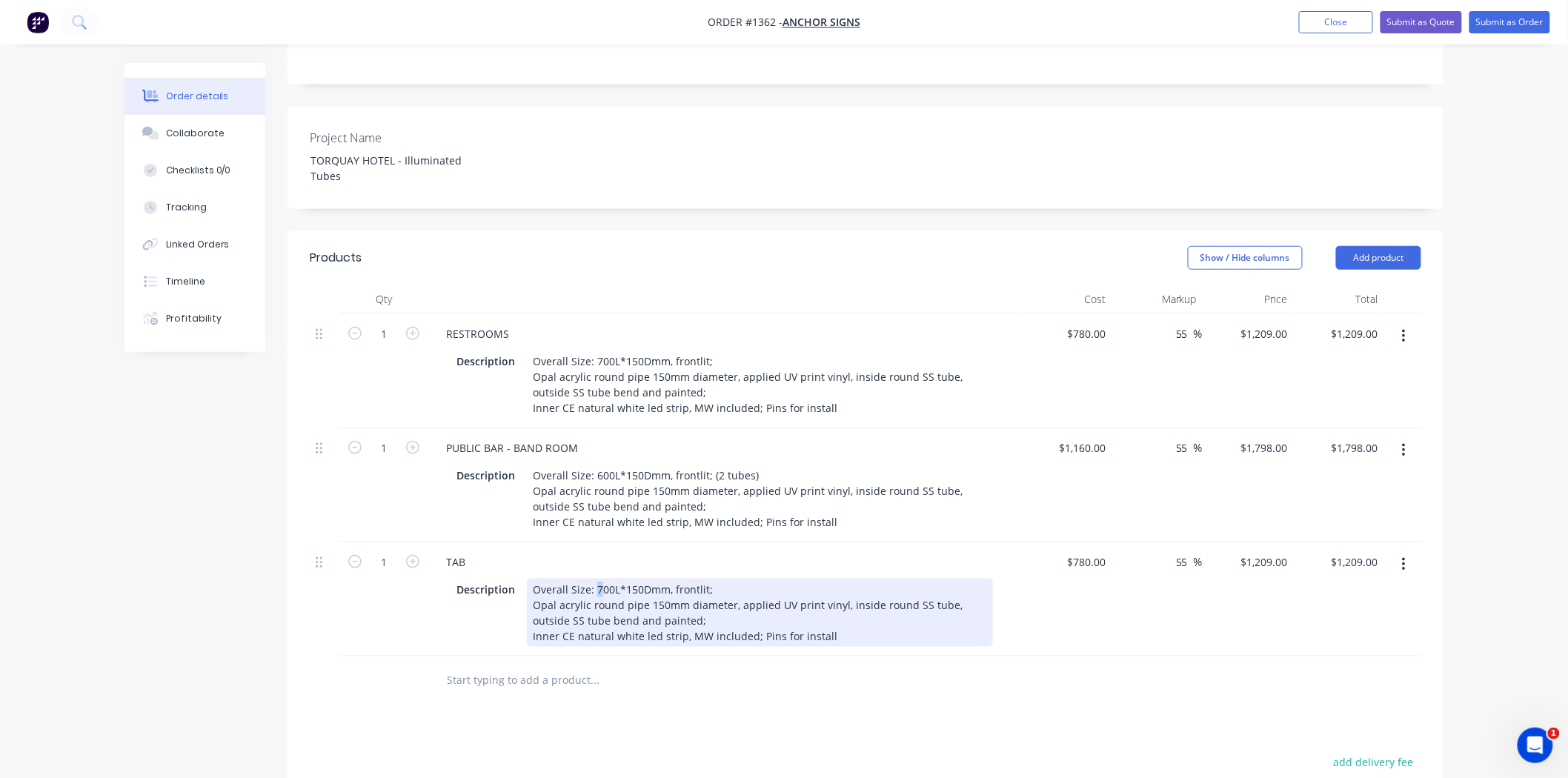
click at [595, 579] on div "Overall Size: 700L*150Dmm, frontlit; Opal acrylic round pipe 150mm diameter, ap…" at bounding box center [759, 613] width 466 height 68
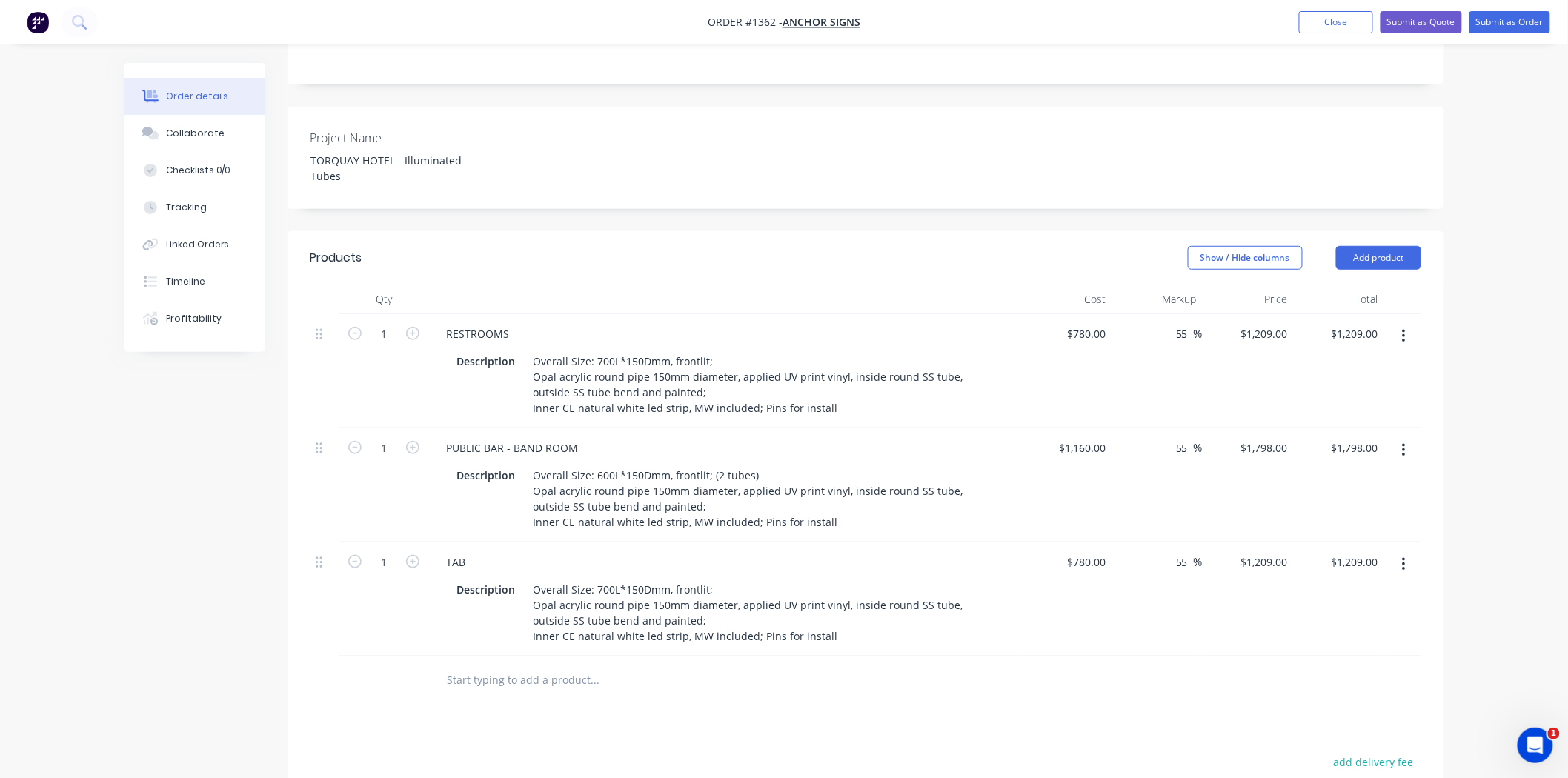
click at [737, 694] on div "Products Show / Hide columns Add product Qty Cost Markup Price Total 1 RESTROOM…" at bounding box center [865, 646] width 1156 height 830
drag, startPoint x: 1072, startPoint y: 519, endPoint x: 1119, endPoint y: 527, distance: 47.7
click at [1119, 542] on div "1 TAB Description Overall Size: 700L*150Dmm, frontlit; Opal acrylic round pipe …" at bounding box center [865, 599] width 1111 height 114
type input "$580.00"
type input "$899.00"
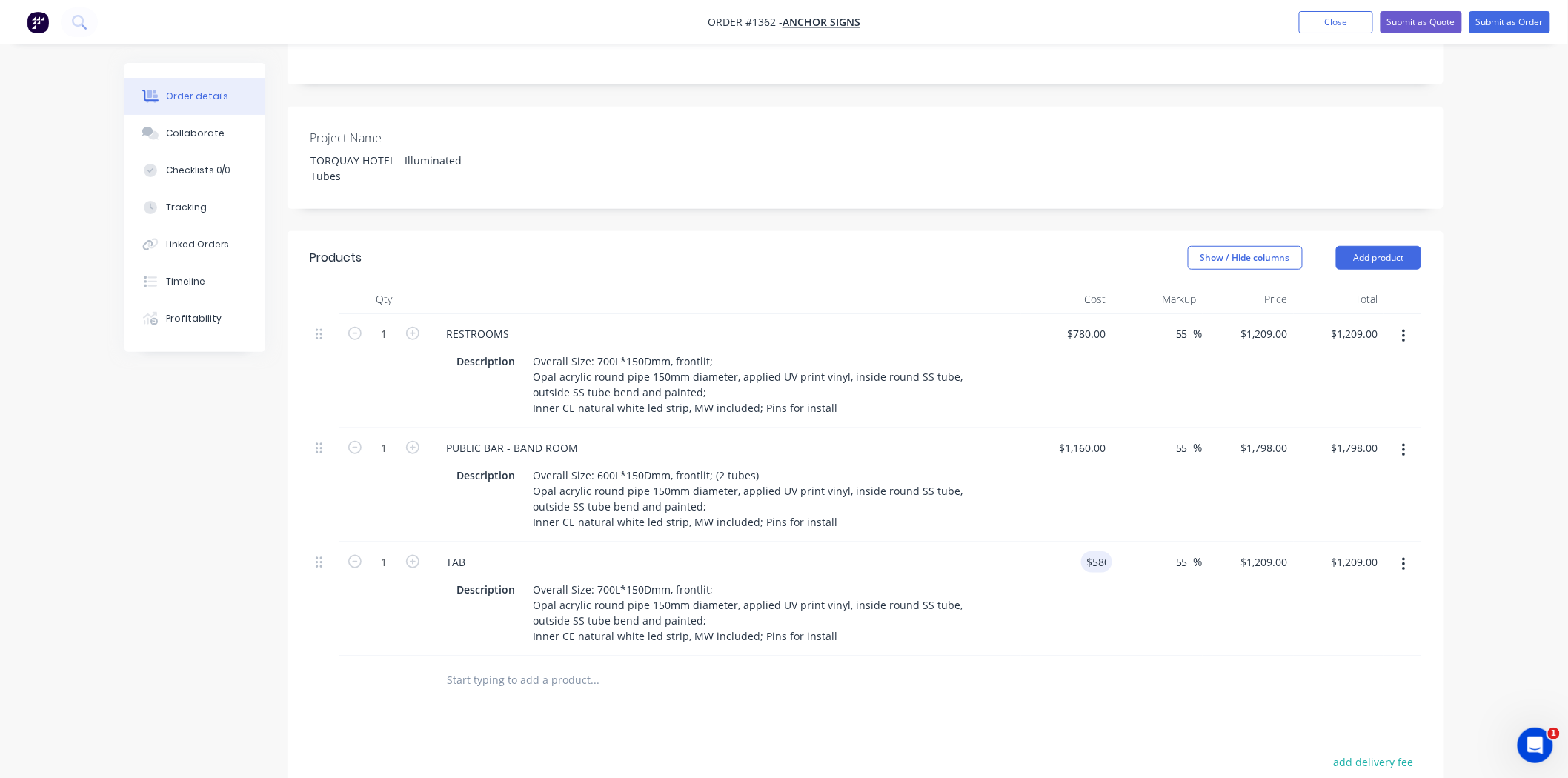
type input "$899.00"
click at [1090, 666] on div at bounding box center [865, 681] width 1111 height 49
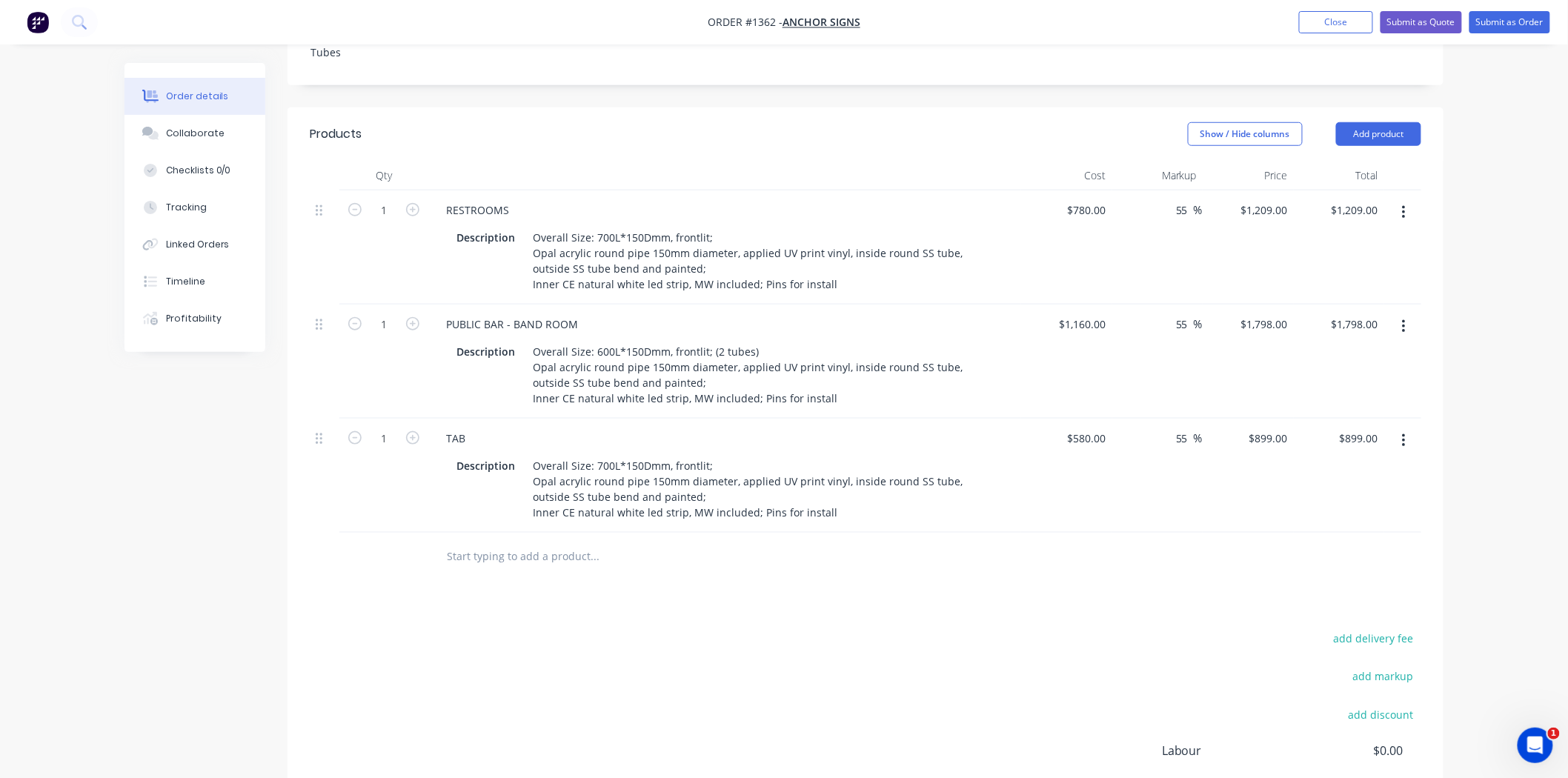
scroll to position [494, 0]
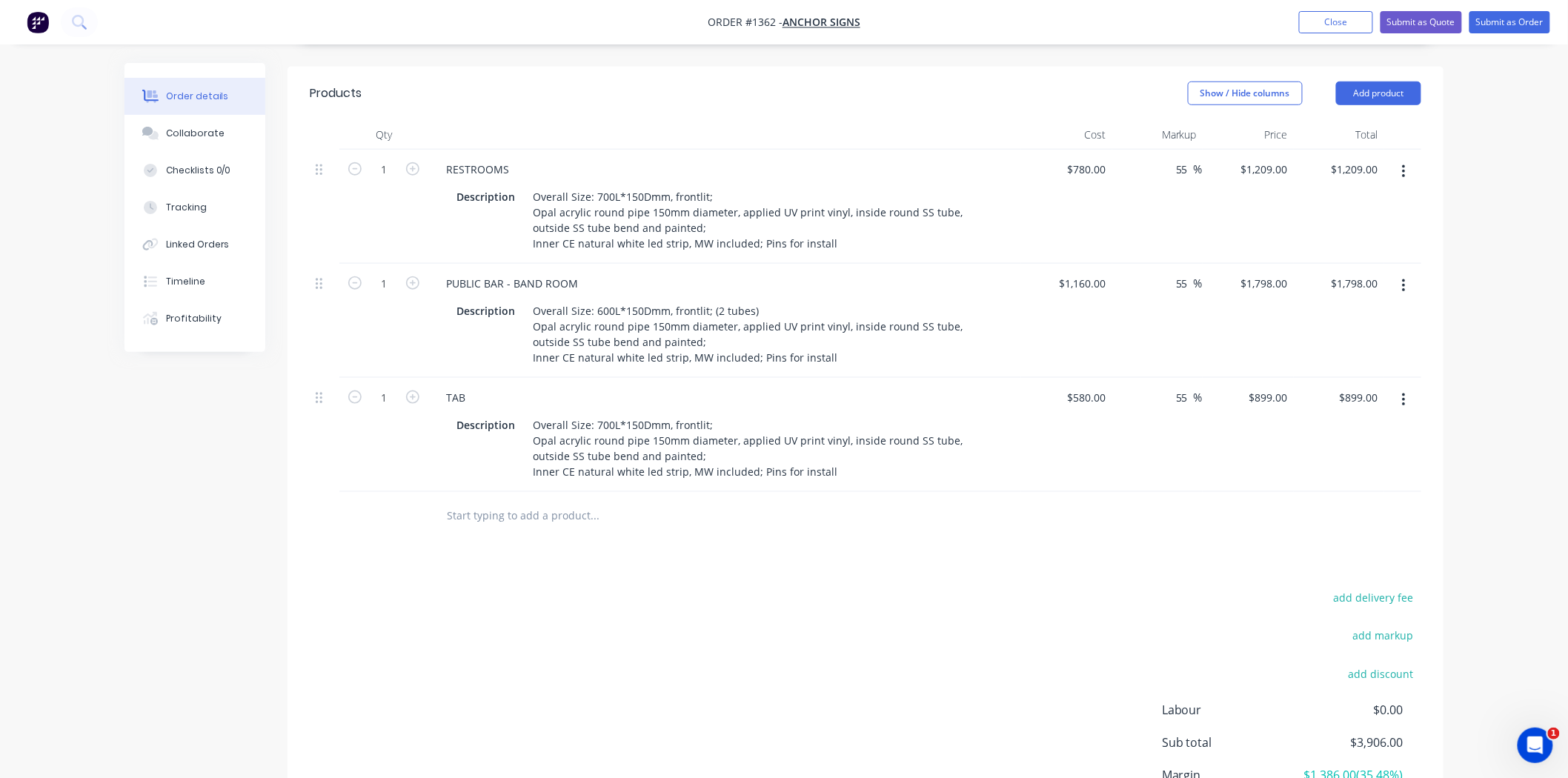
click at [1400, 387] on button "button" at bounding box center [1404, 401] width 35 height 27
click at [1344, 458] on div "Duplicate" at bounding box center [1350, 468] width 114 height 22
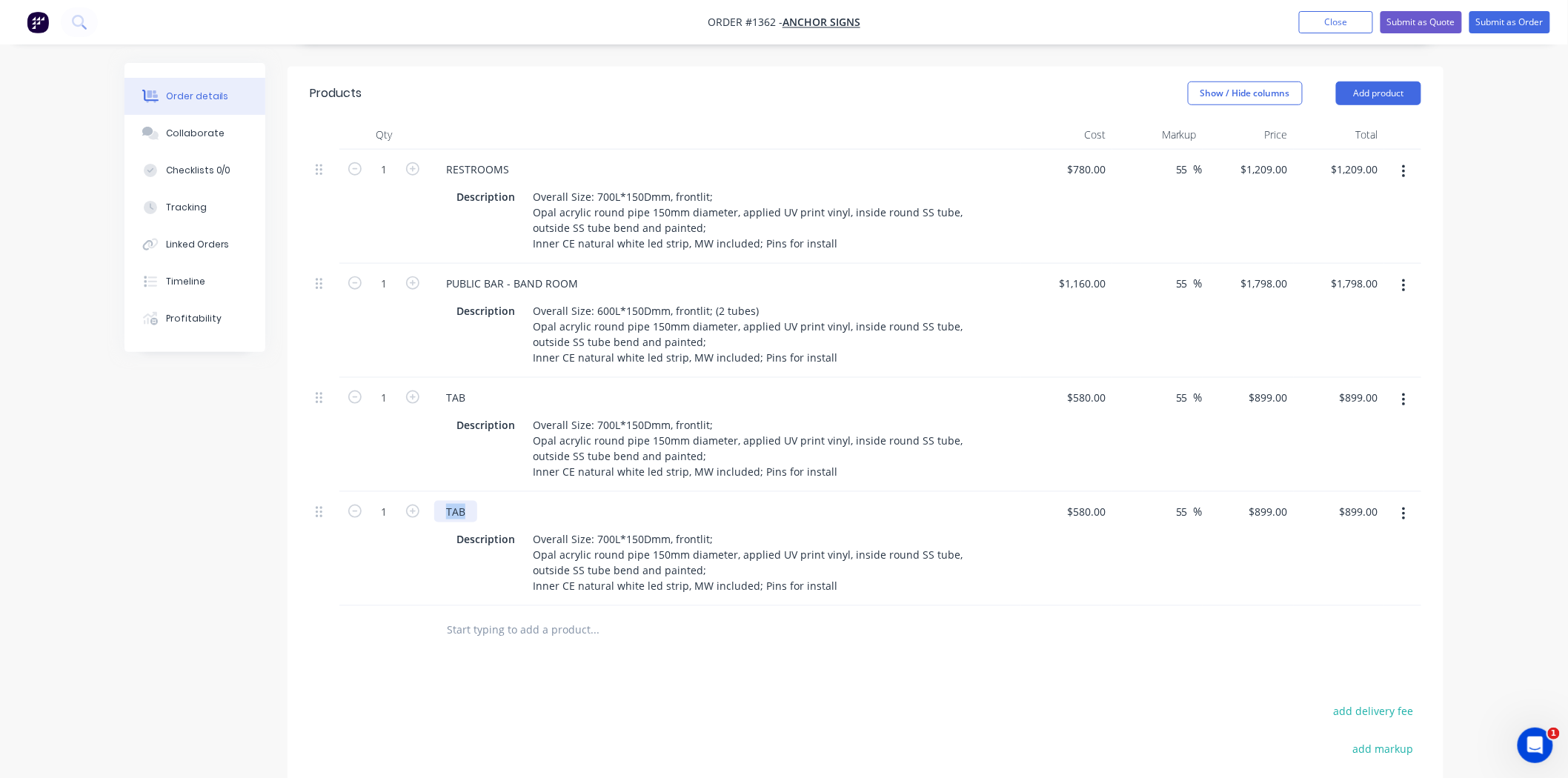
drag, startPoint x: 475, startPoint y: 468, endPoint x: 434, endPoint y: 471, distance: 41.1
click at [434, 501] on div "TAB" at bounding box center [455, 511] width 43 height 22
click at [412, 505] on icon "button" at bounding box center [412, 511] width 14 height 14
type input "2"
type input "$1,798.00"
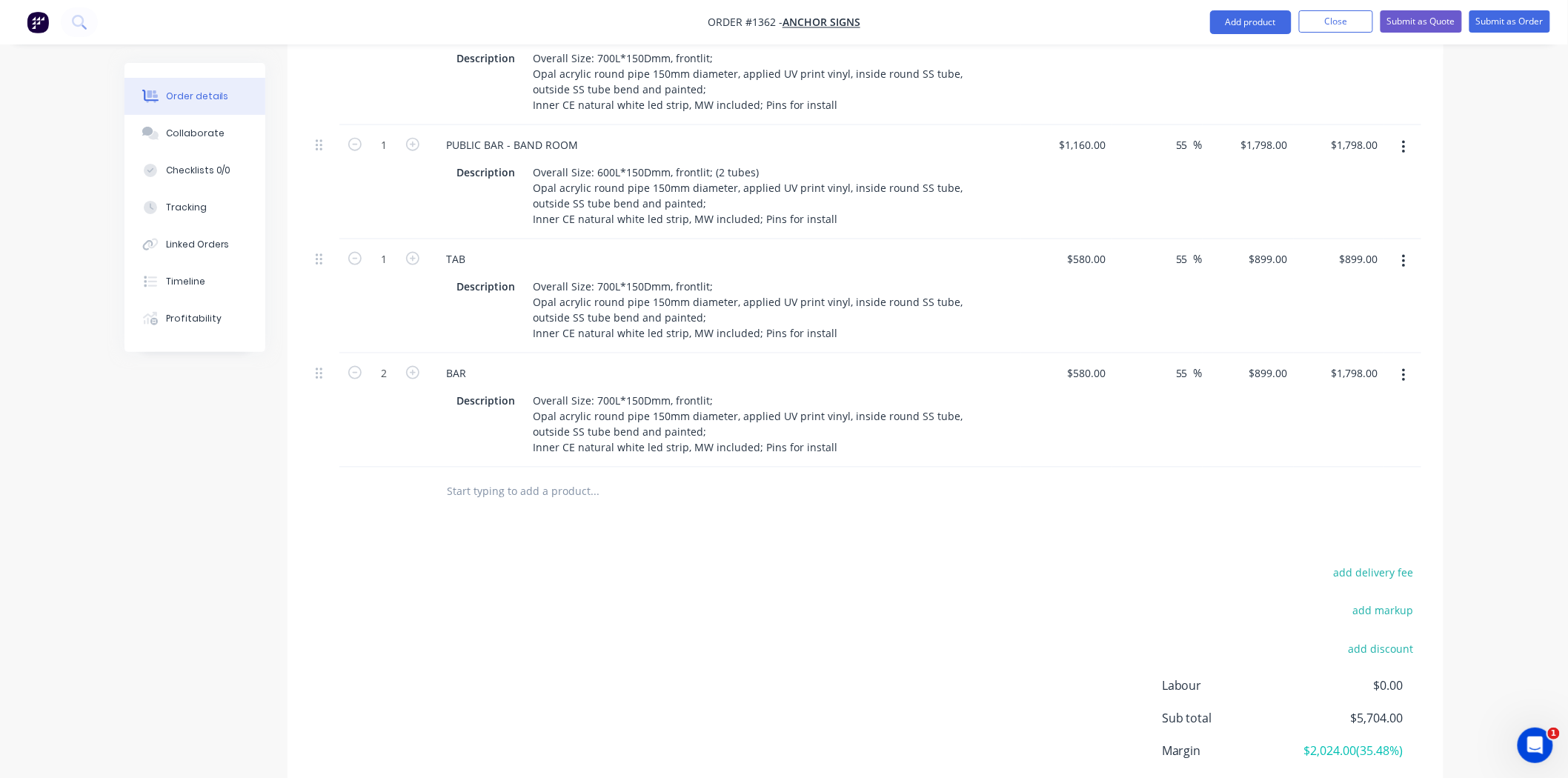
scroll to position [659, 0]
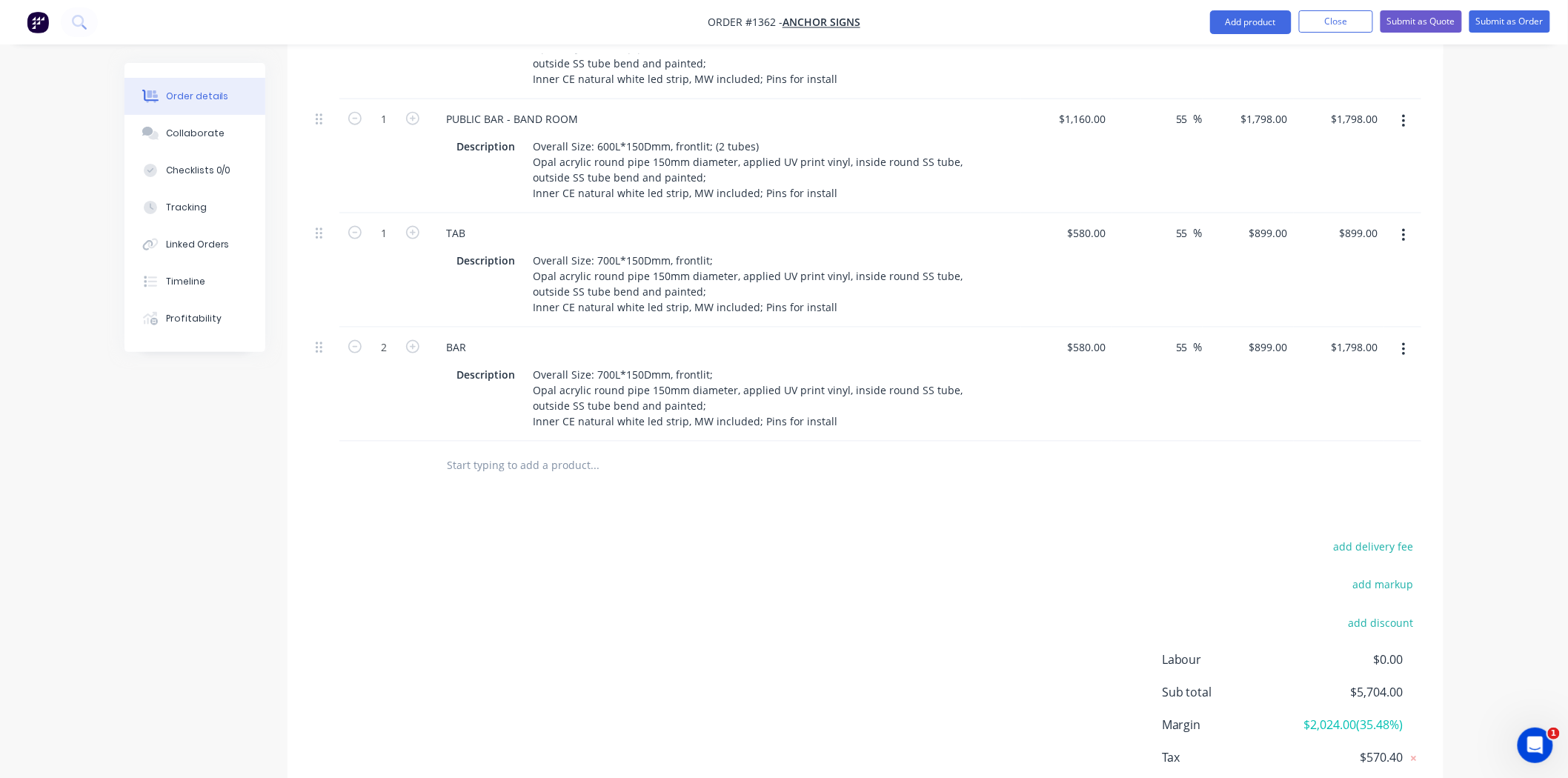
click at [1404, 115] on icon "button" at bounding box center [1403, 121] width 3 height 14
click at [1348, 179] on div "Duplicate" at bounding box center [1350, 190] width 114 height 22
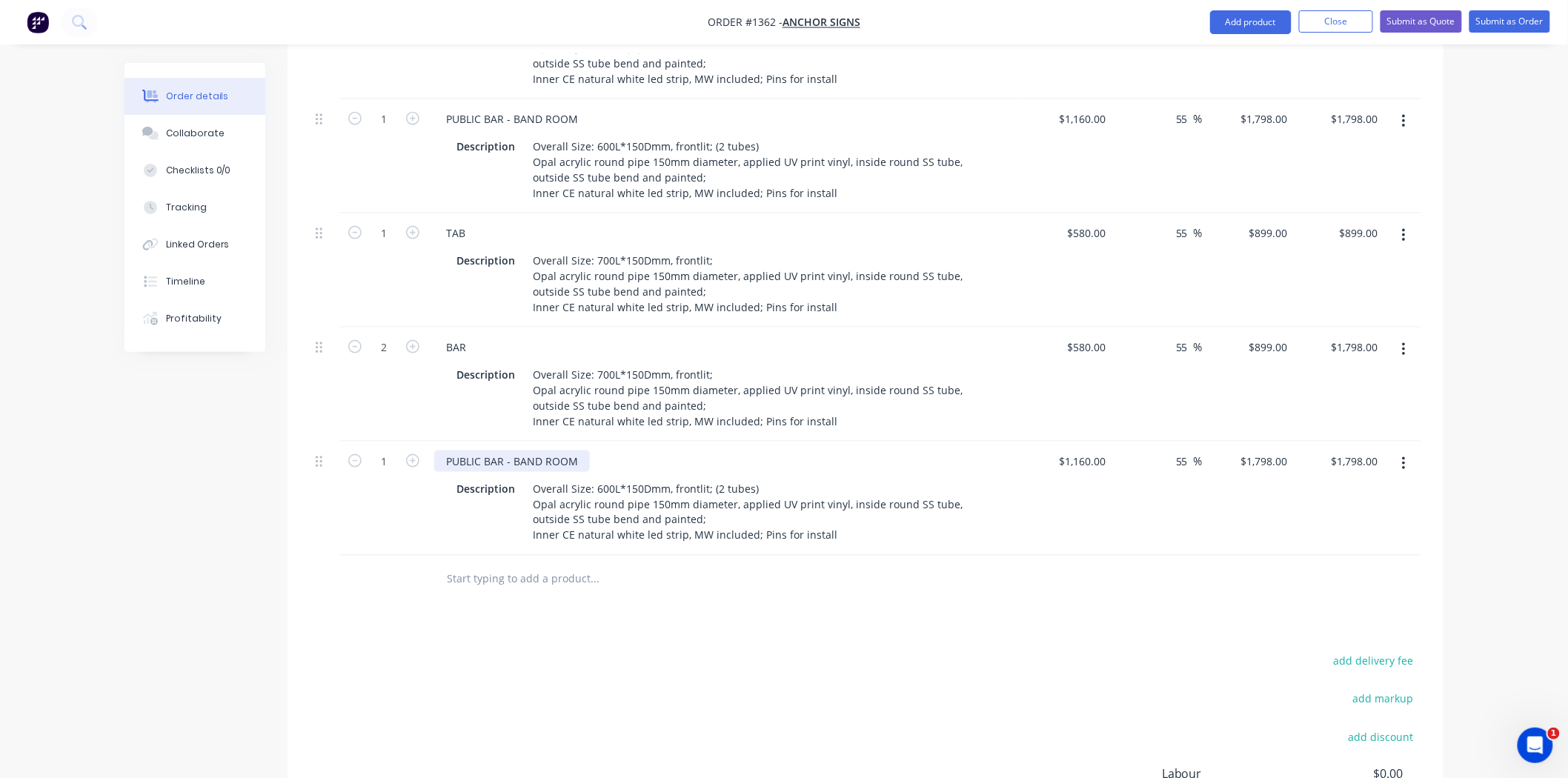
click at [583, 451] on div "PUBLIC BAR - BAND ROOM" at bounding box center [511, 461] width 155 height 22
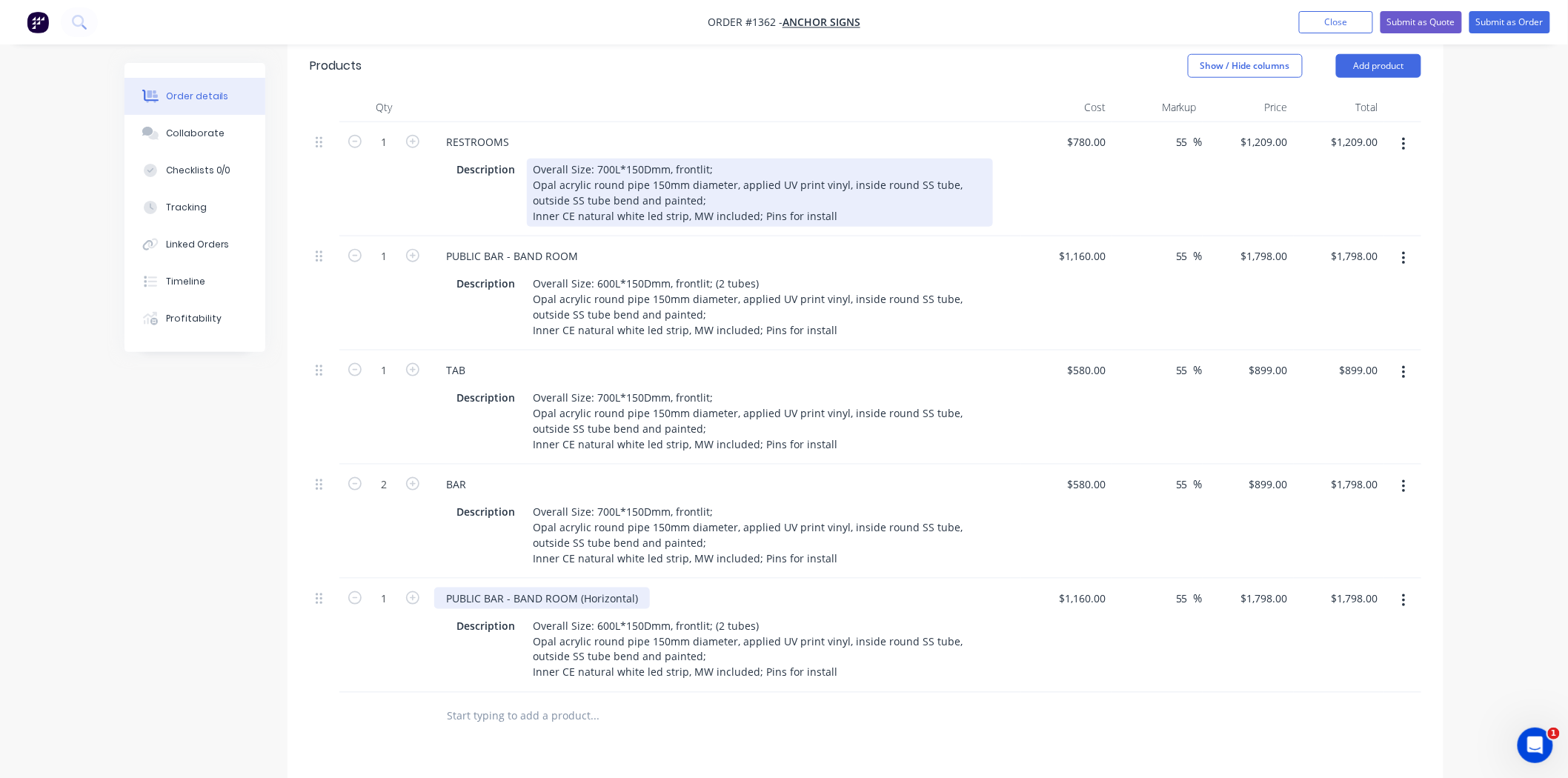
scroll to position [494, 0]
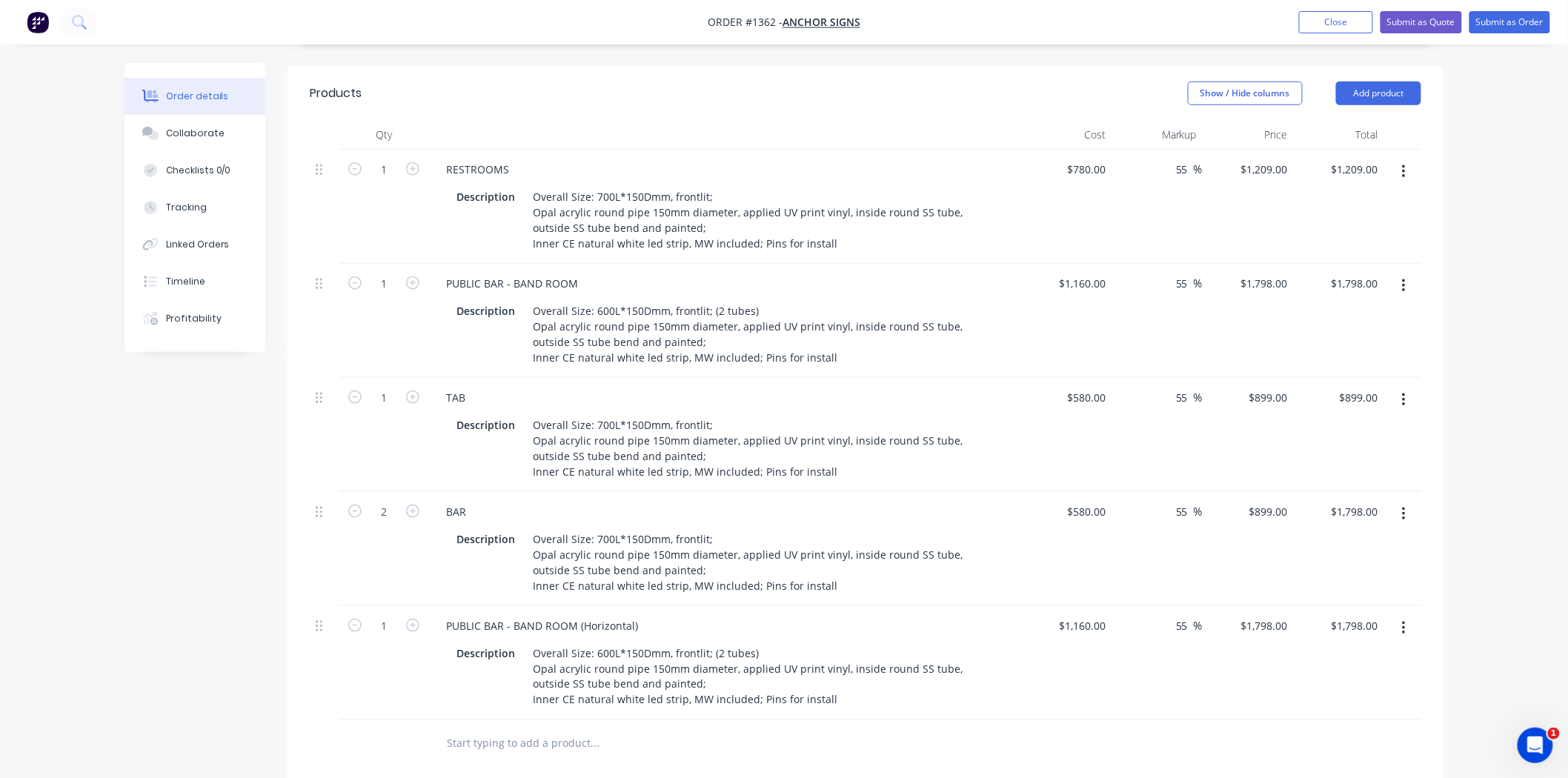
click at [605, 273] on div "PUBLIC BAR - BAND ROOM" at bounding box center [724, 283] width 581 height 22
click at [589, 273] on div "PUBLIC BAR - BAND ROOM" at bounding box center [724, 283] width 581 height 22
click at [585, 273] on div "PUBLIC BAR - BAND ROOM" at bounding box center [511, 283] width 155 height 22
click at [1129, 755] on div "Products Show / Hide columns Add product Qty Cost Markup Price Total 1 RESTROOM…" at bounding box center [865, 596] width 1156 height 1058
click at [1090, 616] on input "1160" at bounding box center [1085, 626] width 54 height 22
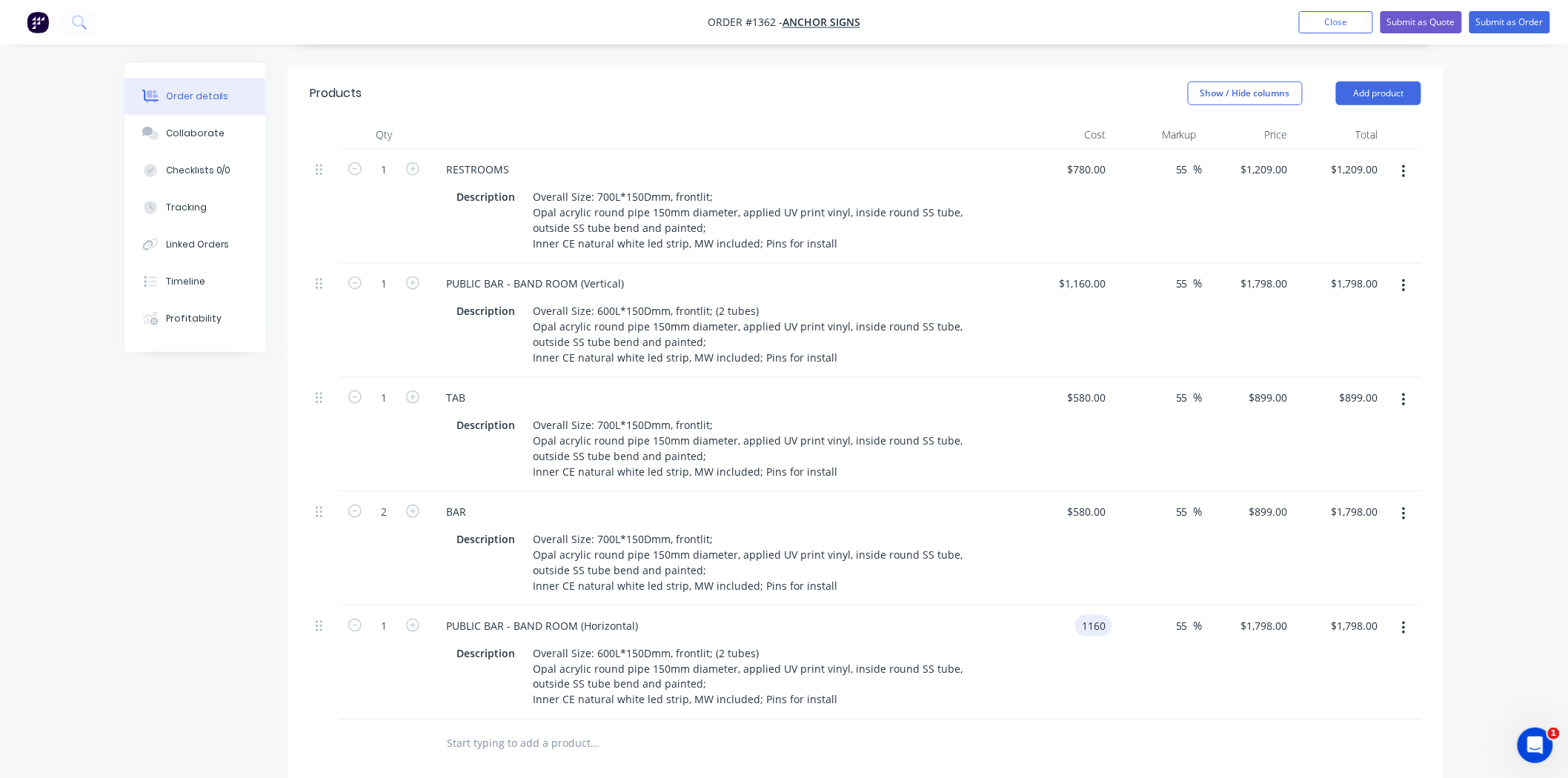
type input "$1,160.00"
click at [1205, 741] on div "Products Show / Hide columns Add product Qty Cost Markup Price Total 1 RESTROOM…" at bounding box center [865, 596] width 1156 height 1058
drag, startPoint x: 1263, startPoint y: 126, endPoint x: 1302, endPoint y: 132, distance: 39.5
click at [1302, 150] on div "1 RESTROOMS Description Overall Size: 700L*150Dmm, frontlit; Opal acrylic round…" at bounding box center [865, 206] width 1111 height 114
type input "1210"
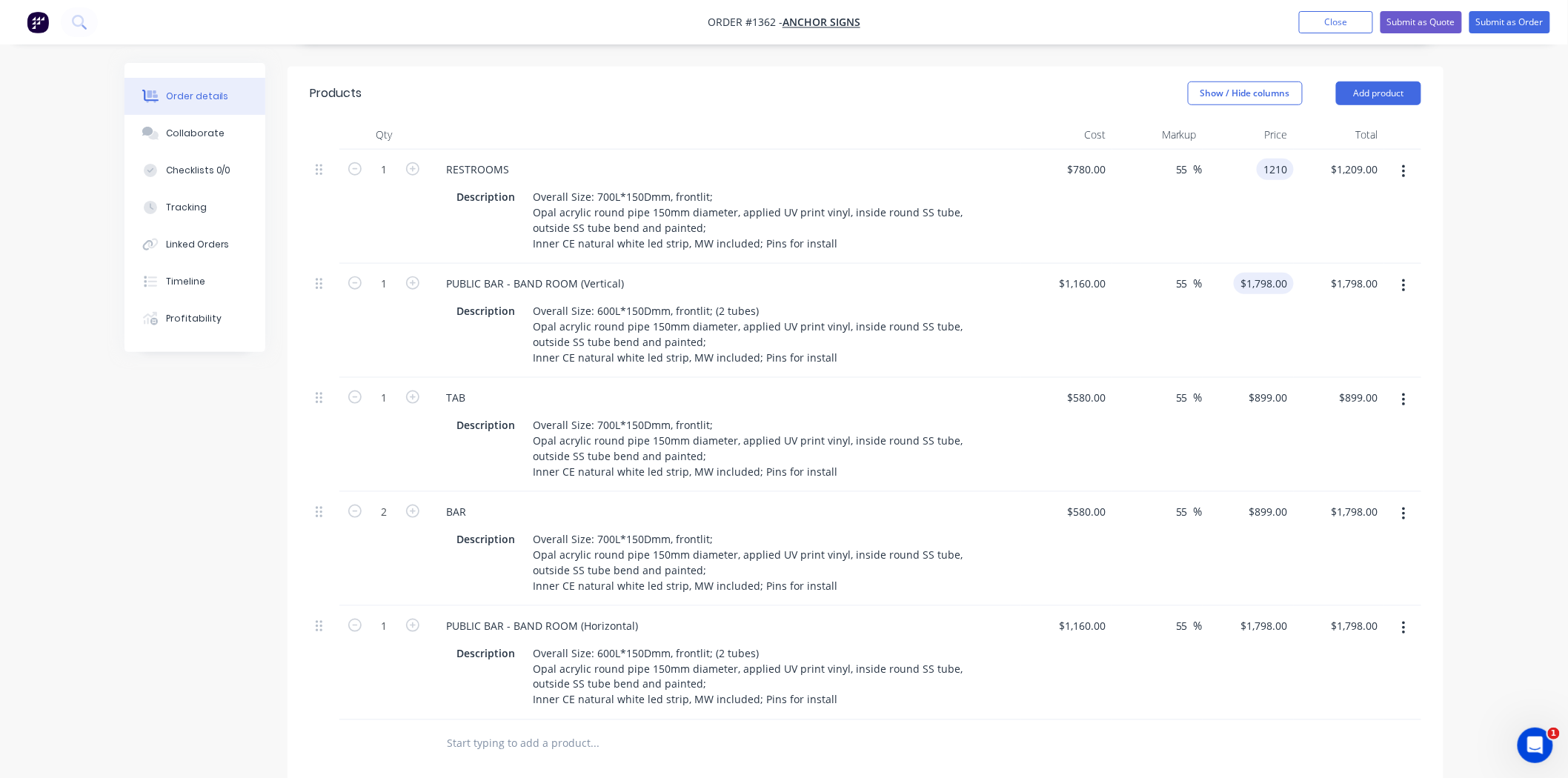
type input "55.13"
type input "$1,210.00"
drag, startPoint x: 1247, startPoint y: 237, endPoint x: 1291, endPoint y: 242, distance: 44.3
click at [1291, 273] on input "1798" at bounding box center [1277, 283] width 31 height 22
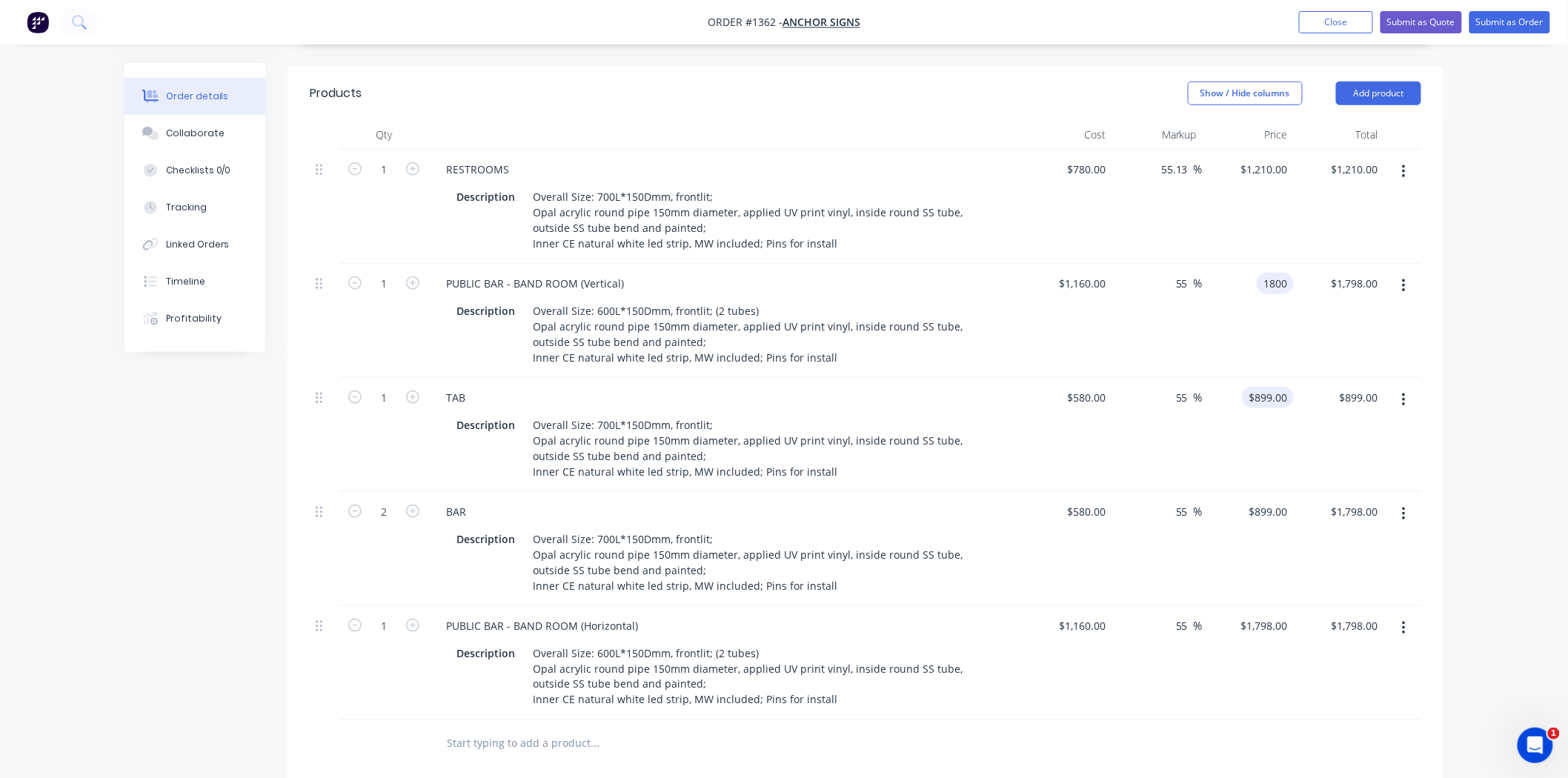
type input "1800"
type input "55.17"
type input "$1,800.00"
drag, startPoint x: 1248, startPoint y: 358, endPoint x: 1331, endPoint y: 366, distance: 83.4
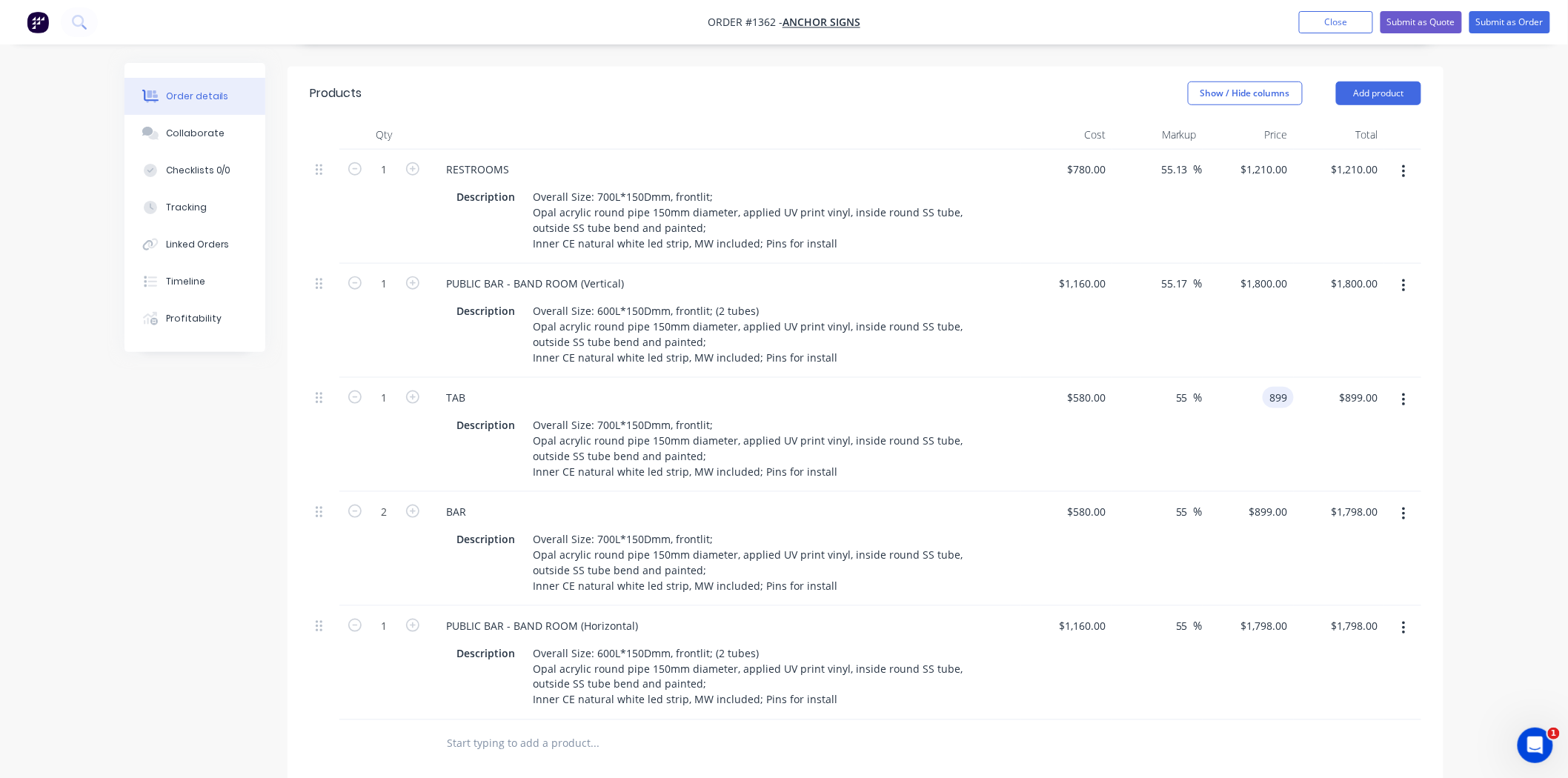
click at [1331, 378] on div "1 TAB Description Overall Size: 700L*150Dmm, frontlit; Opal acrylic round pipe …" at bounding box center [865, 435] width 1111 height 114
type input "900"
type input "55.17"
type input "$900.00"
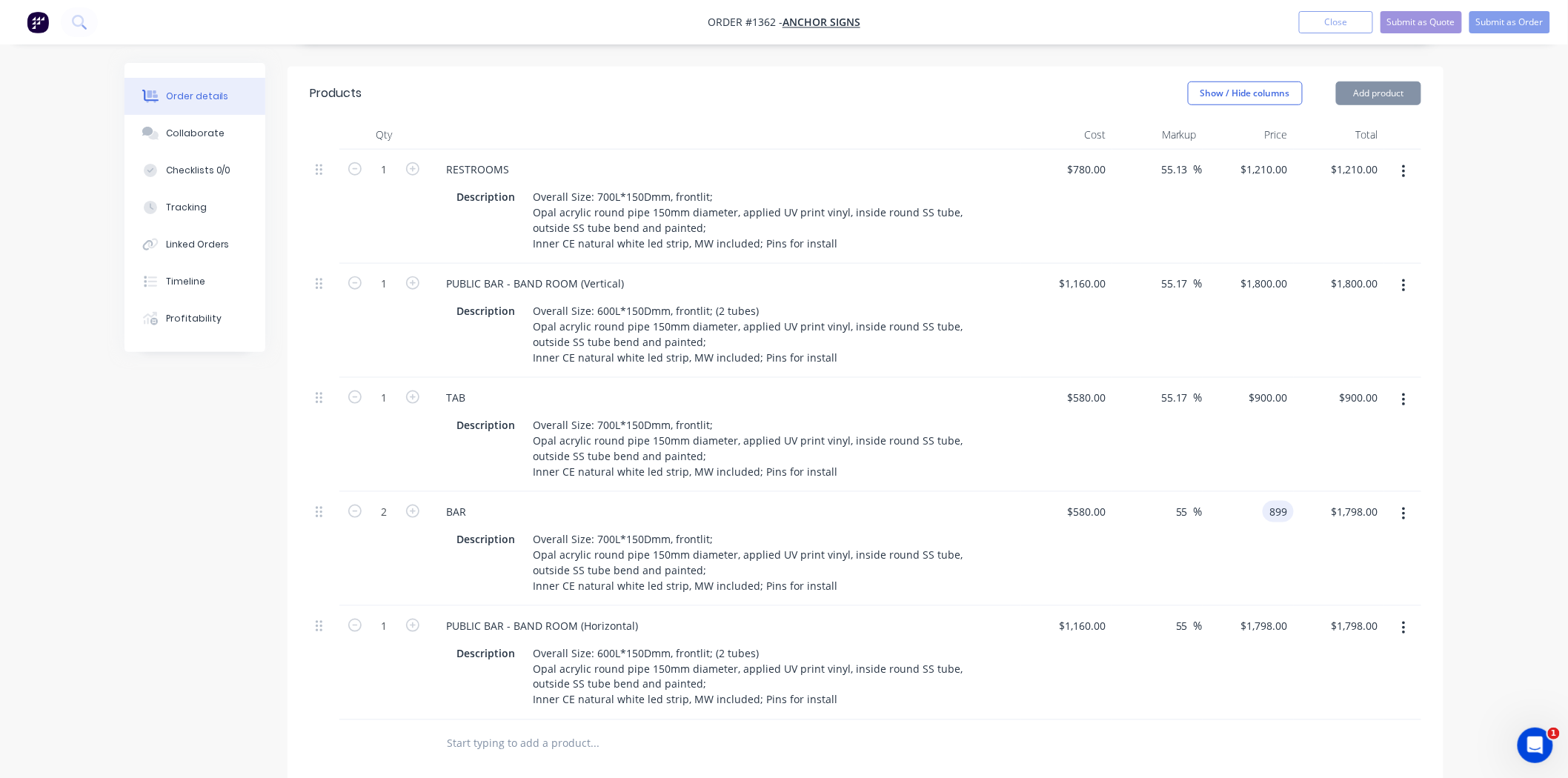
drag, startPoint x: 1248, startPoint y: 472, endPoint x: 1320, endPoint y: 472, distance: 72.0
click at [1320, 492] on div "2 BAR Description Overall Size: 700L*150Dmm, frontlit; Opal acrylic round pipe …" at bounding box center [865, 549] width 1111 height 114
type input "900"
type input "55.17"
type input "$900.00"
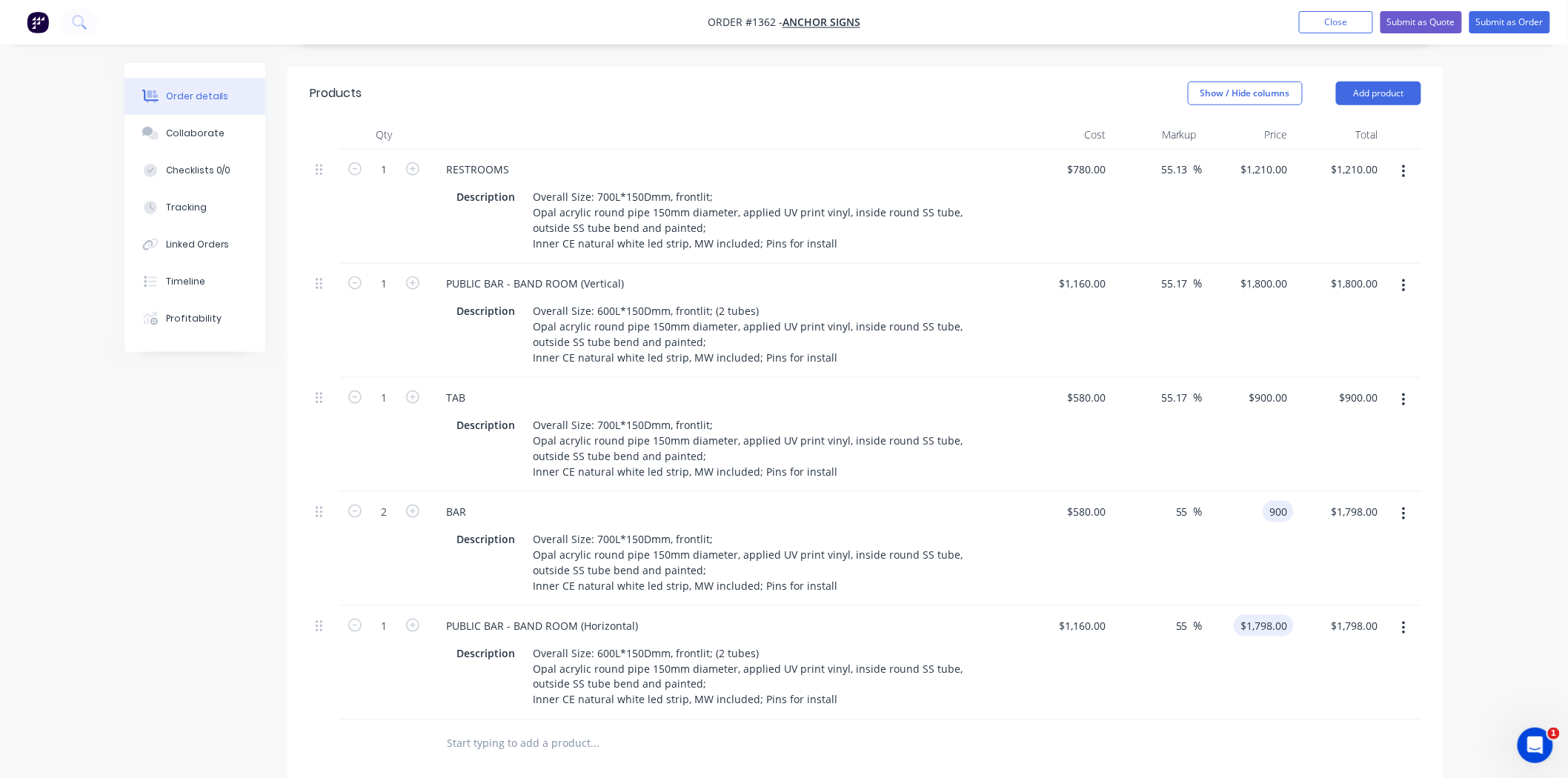
type input "$1,800.00"
drag, startPoint x: 1242, startPoint y: 590, endPoint x: 1321, endPoint y: 585, distance: 79.2
click at [1321, 606] on div "1 PUBLIC BAR - BAND ROOM (Horizontal) Description Overall Size: 600L*150Dmm, fr…" at bounding box center [865, 663] width 1111 height 114
type input "1800"
type input "55.17"
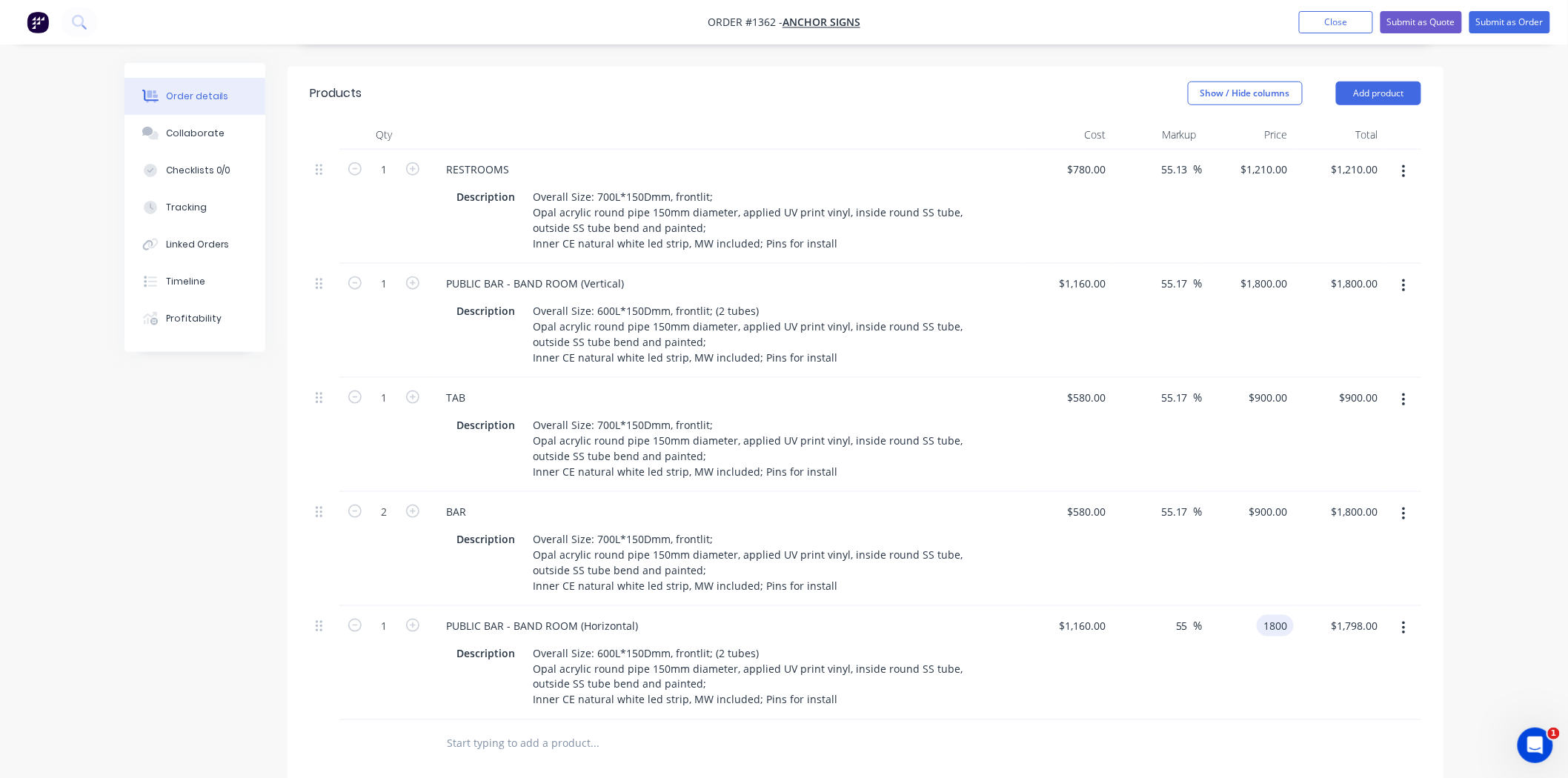
type input "$1,800.00"
click at [1247, 721] on div at bounding box center [865, 745] width 1111 height 49
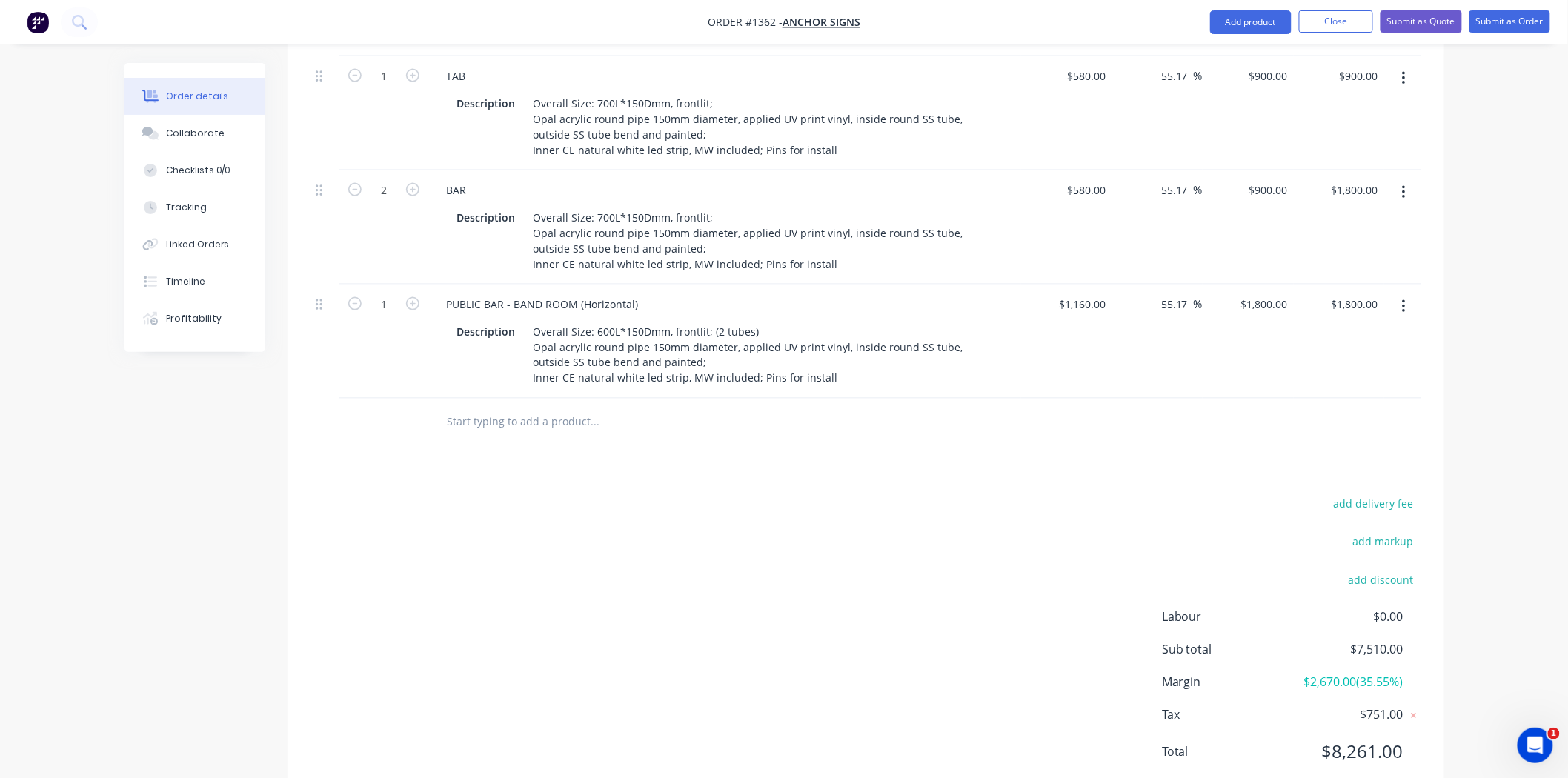
scroll to position [823, 0]
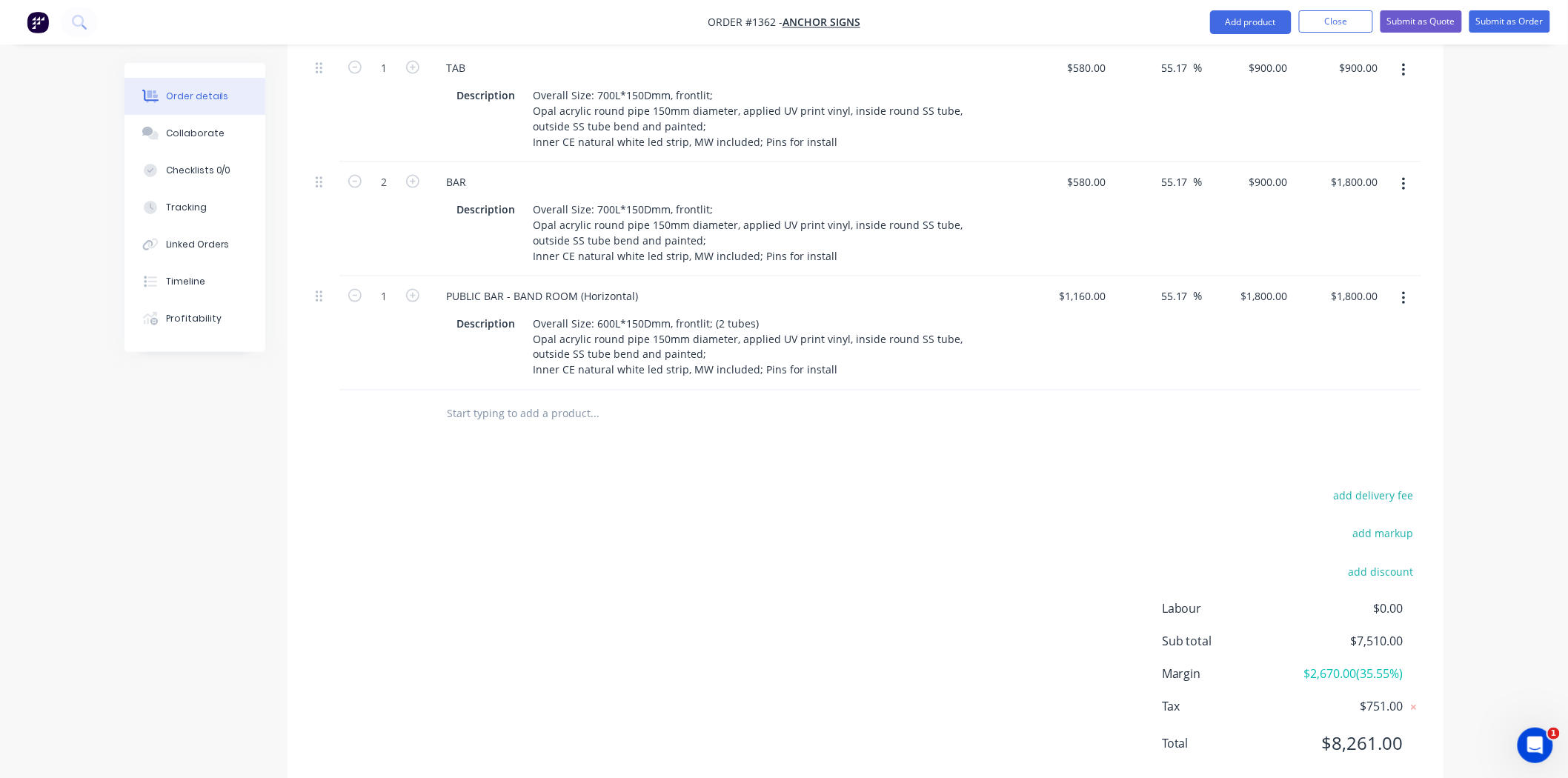
click at [977, 588] on div "add delivery fee add markup add discount Labour $0.00 Sub total $7,510.00 Margi…" at bounding box center [865, 629] width 1111 height 286
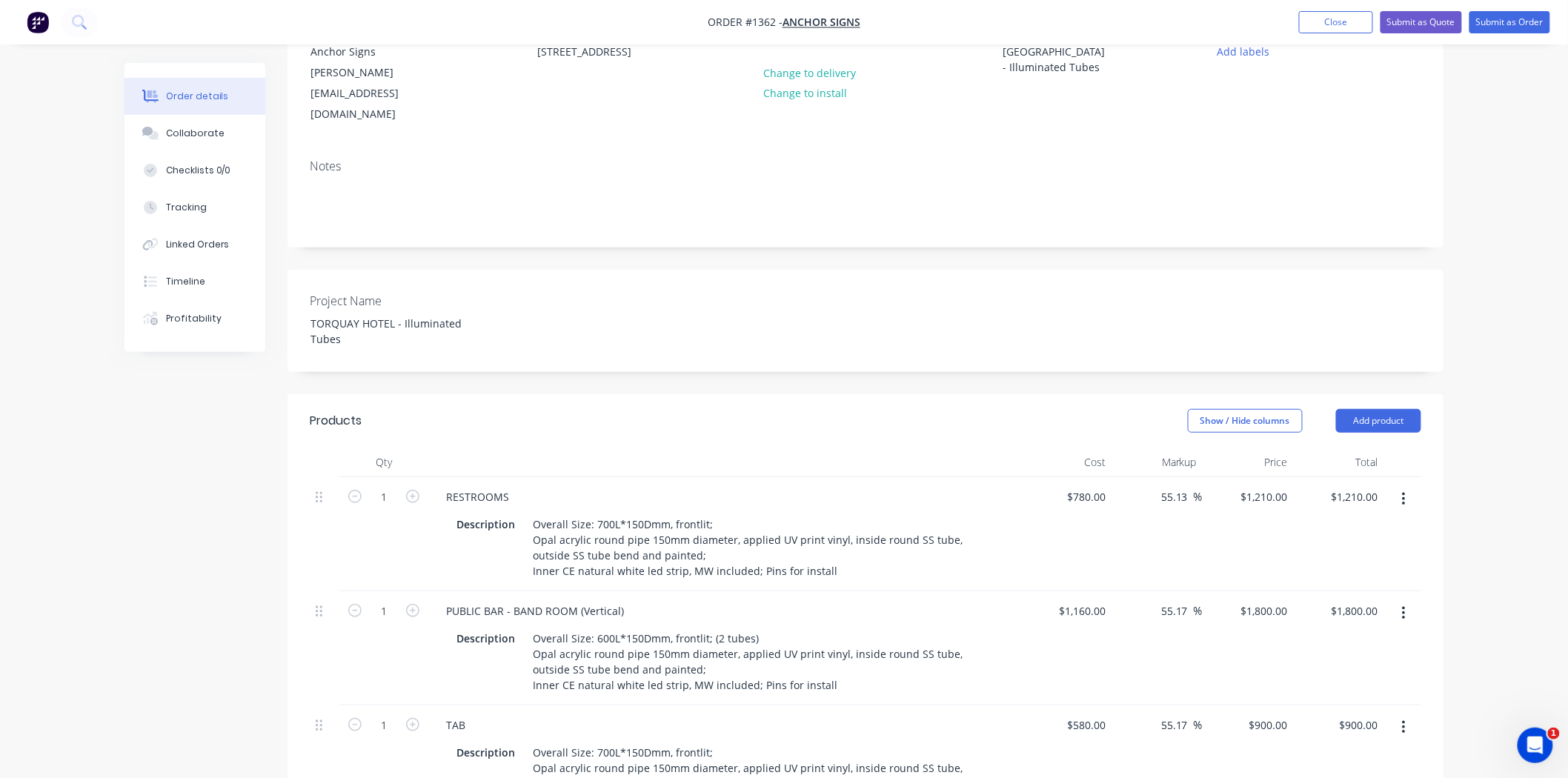
scroll to position [247, 0]
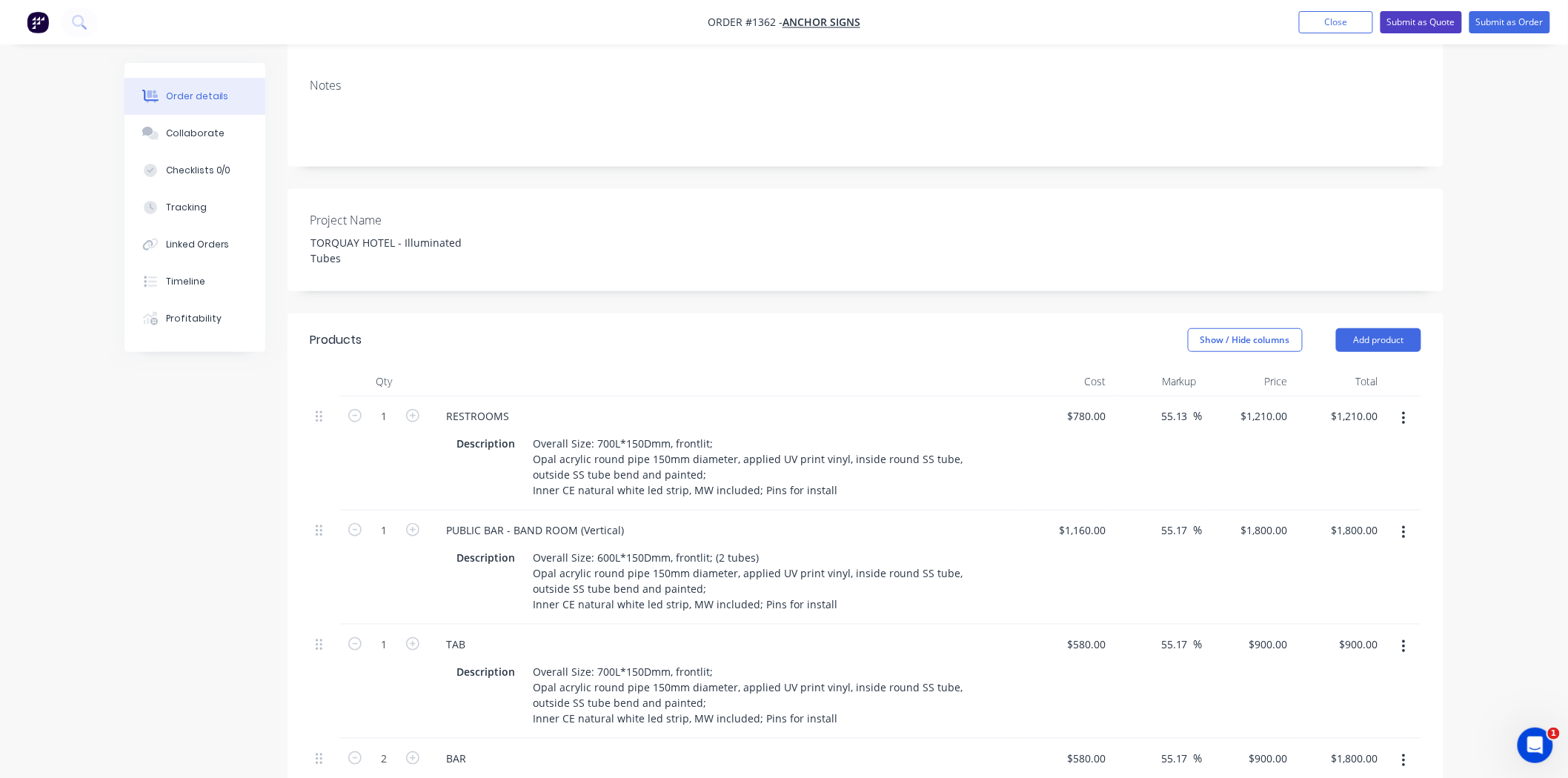
click at [1441, 18] on button "Submit as Quote" at bounding box center [1421, 22] width 81 height 22
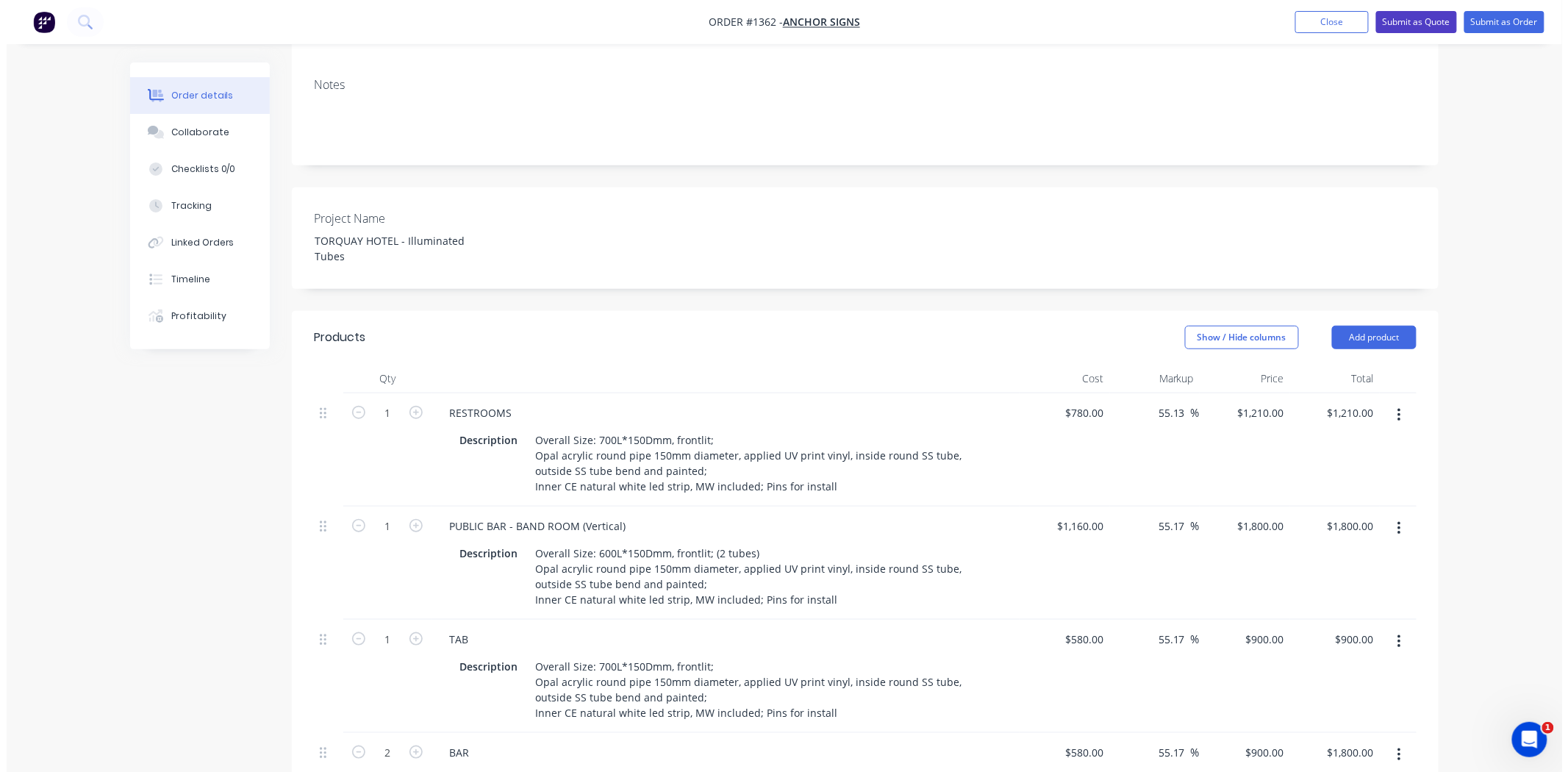
scroll to position [0, 0]
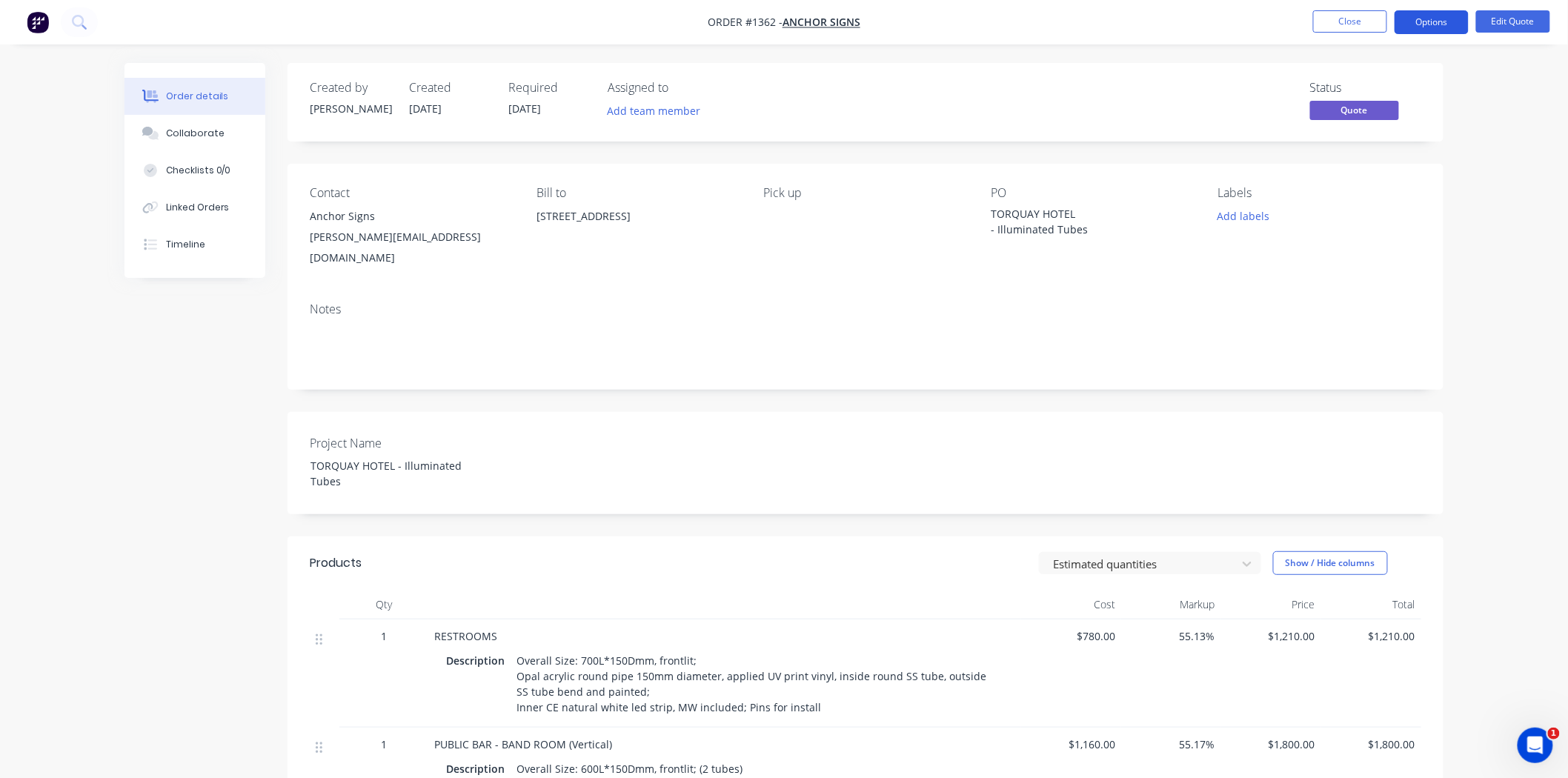
click at [1437, 21] on button "Options" at bounding box center [1431, 22] width 74 height 24
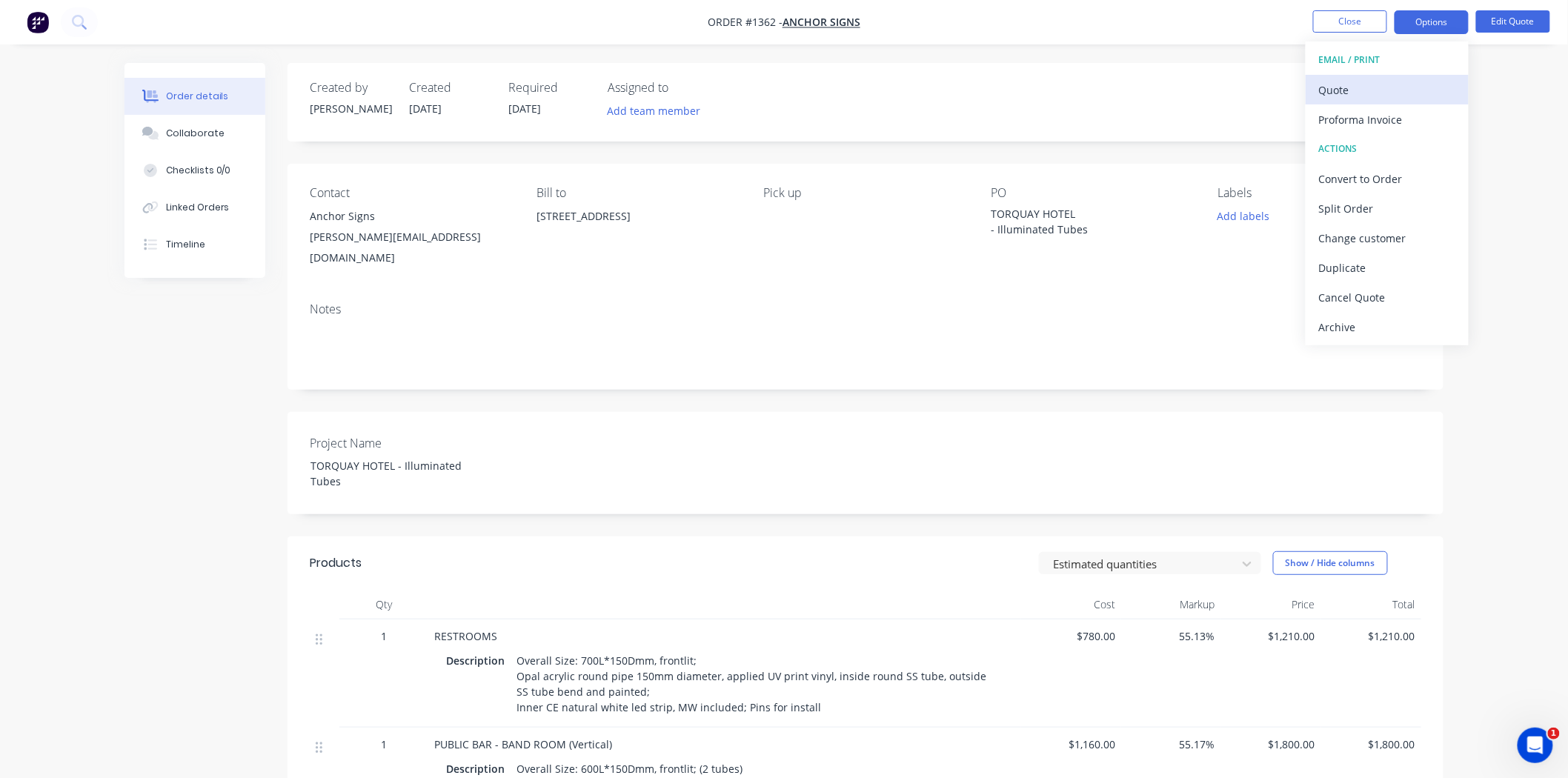
click at [1369, 83] on div "Quote" at bounding box center [1387, 90] width 136 height 22
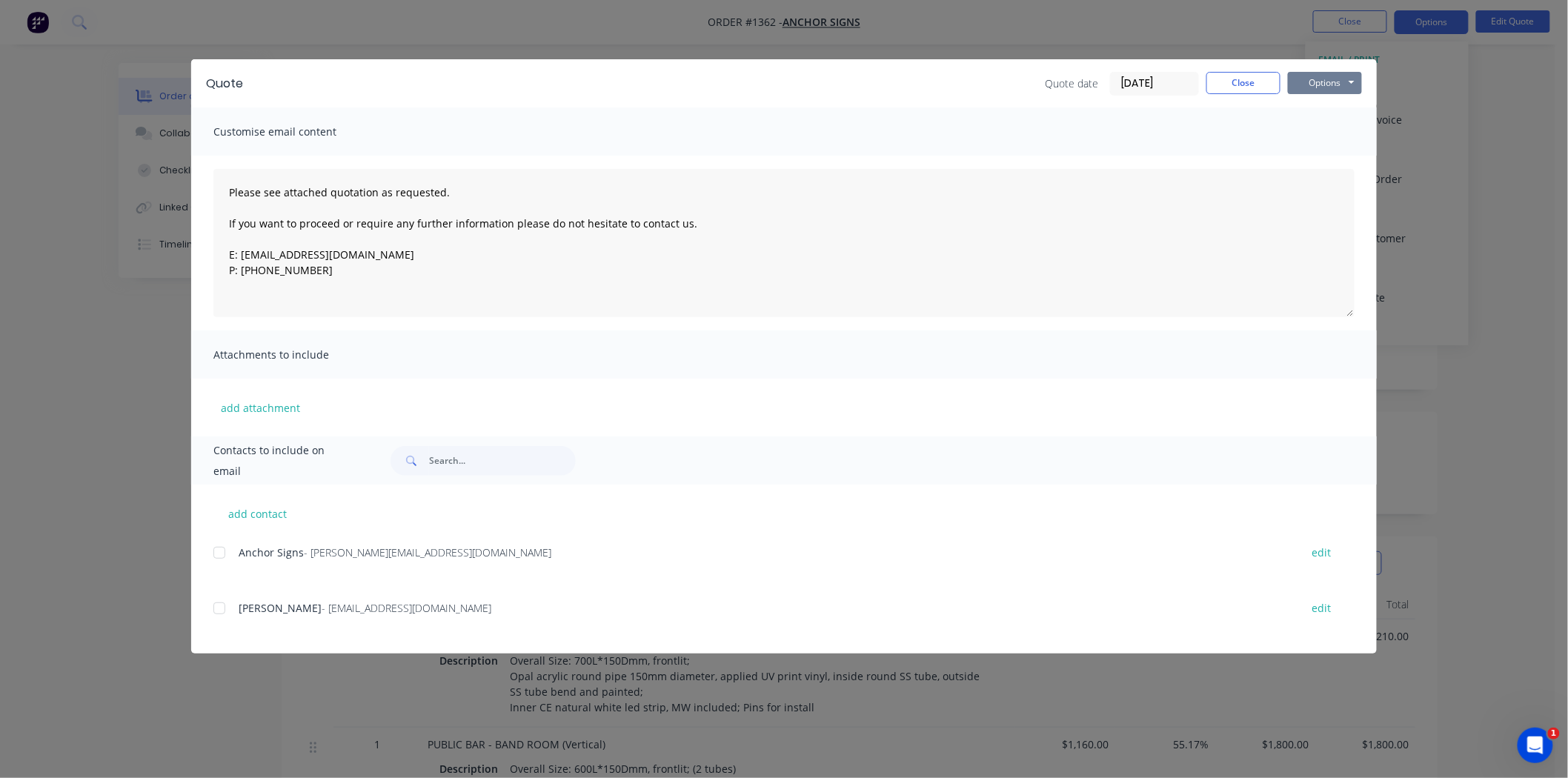
click at [1320, 80] on button "Options" at bounding box center [1324, 83] width 74 height 22
click at [1315, 134] on button "Print" at bounding box center [1335, 134] width 95 height 25
